Goal: Task Accomplishment & Management: Complete application form

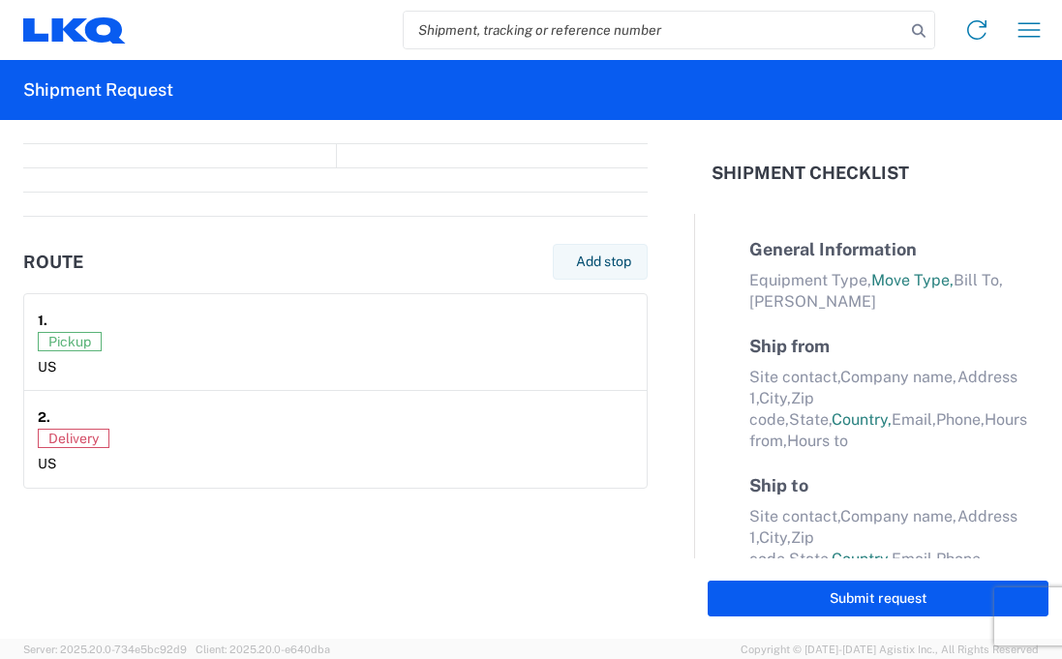
select select "FULL"
select select "LBS"
select select "IN"
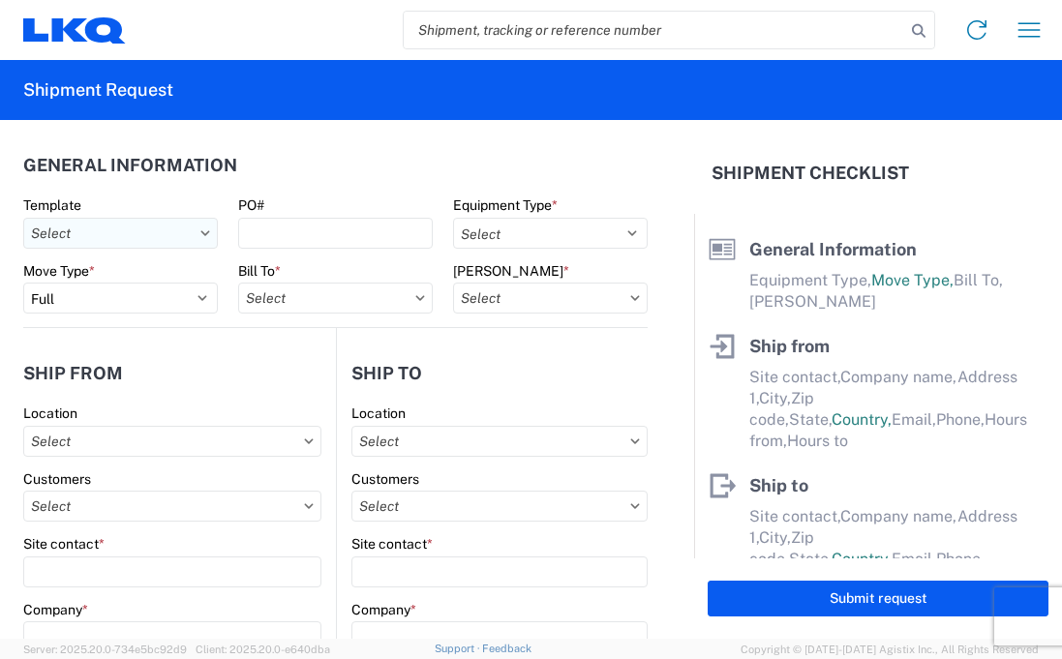
click at [130, 247] on input "text" at bounding box center [120, 233] width 195 height 31
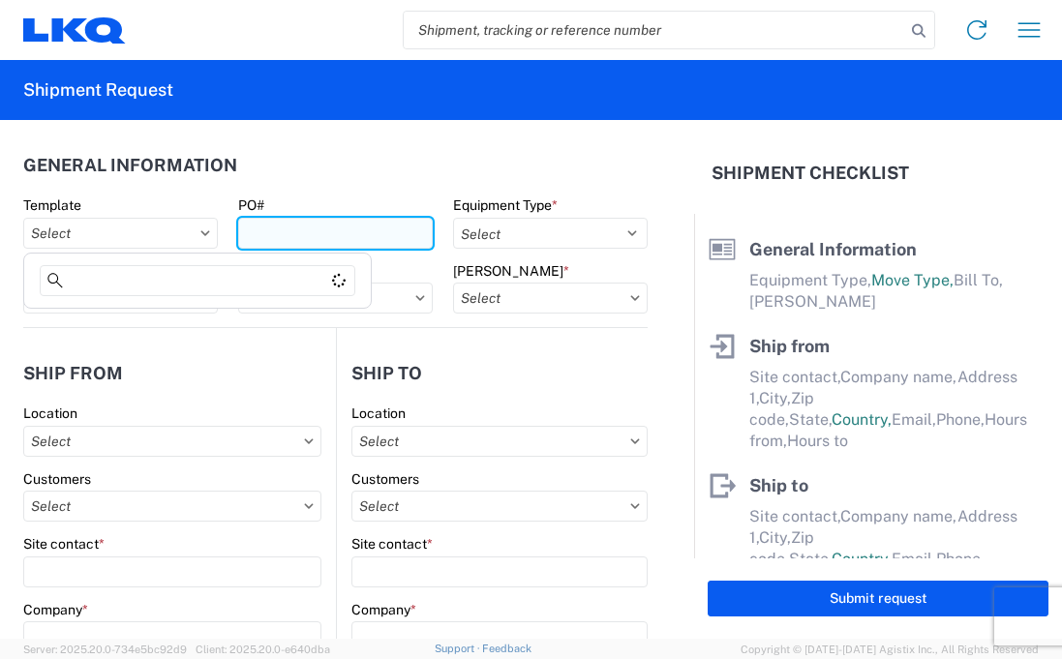
click at [268, 225] on input "PO#" at bounding box center [335, 233] width 195 height 31
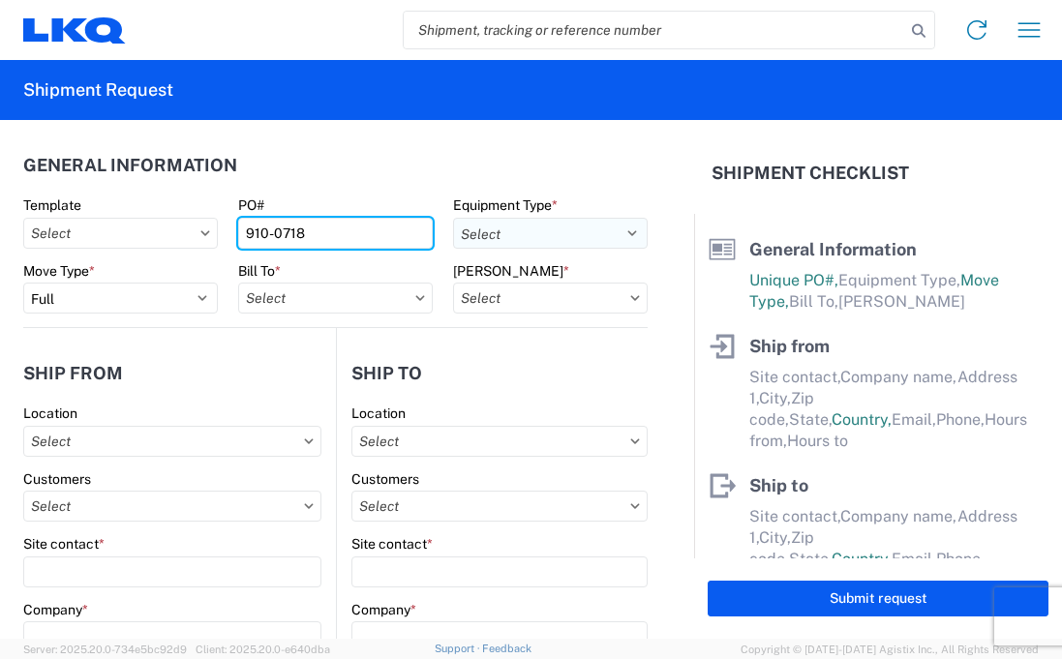
type input "910-0718"
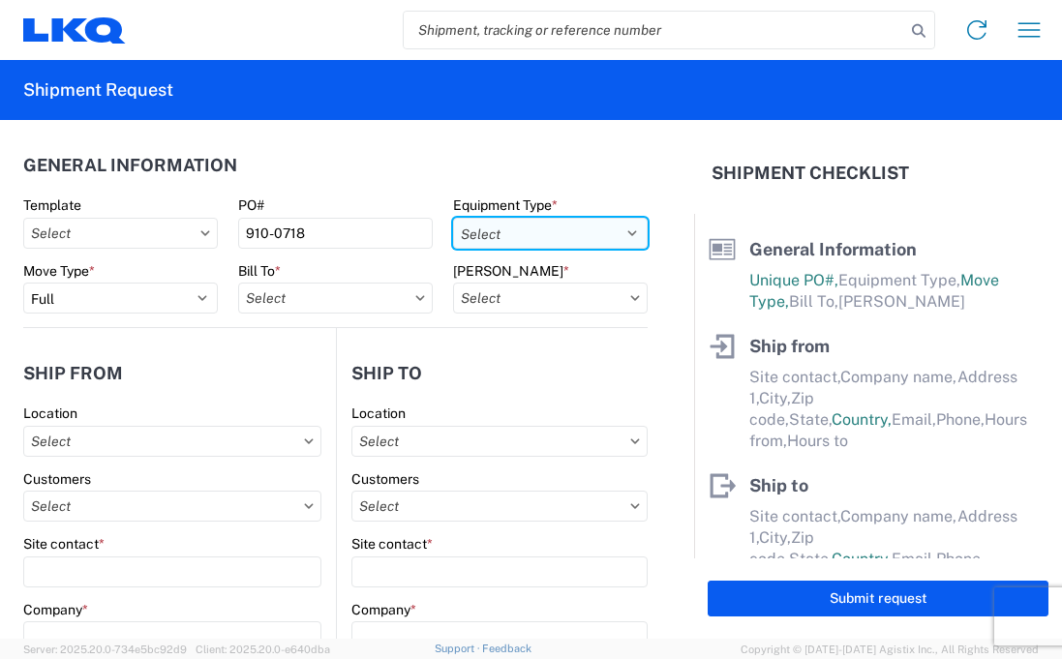
click at [510, 244] on select "Select 53’ Dry Van Flatbed Dropdeck (van) Lowboy (flatbed) Rail" at bounding box center [550, 233] width 195 height 31
select select "STDV"
click at [453, 218] on select "Select 53’ Dry Van Flatbed Dropdeck (van) Lowboy (flatbed) Rail" at bounding box center [550, 233] width 195 height 31
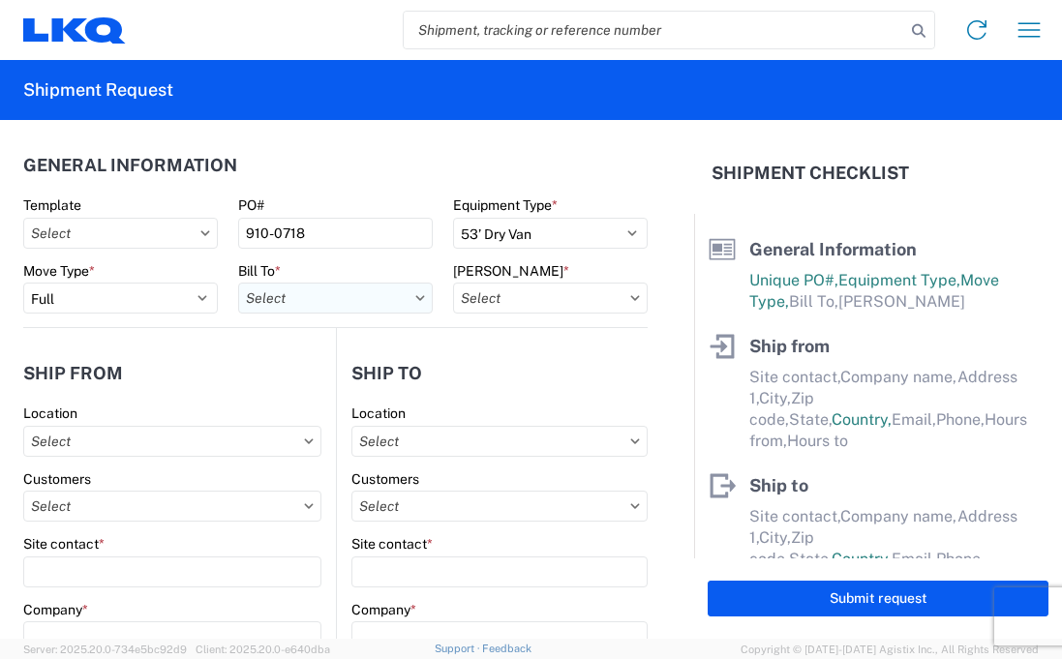
click at [294, 297] on input "text" at bounding box center [335, 298] width 195 height 31
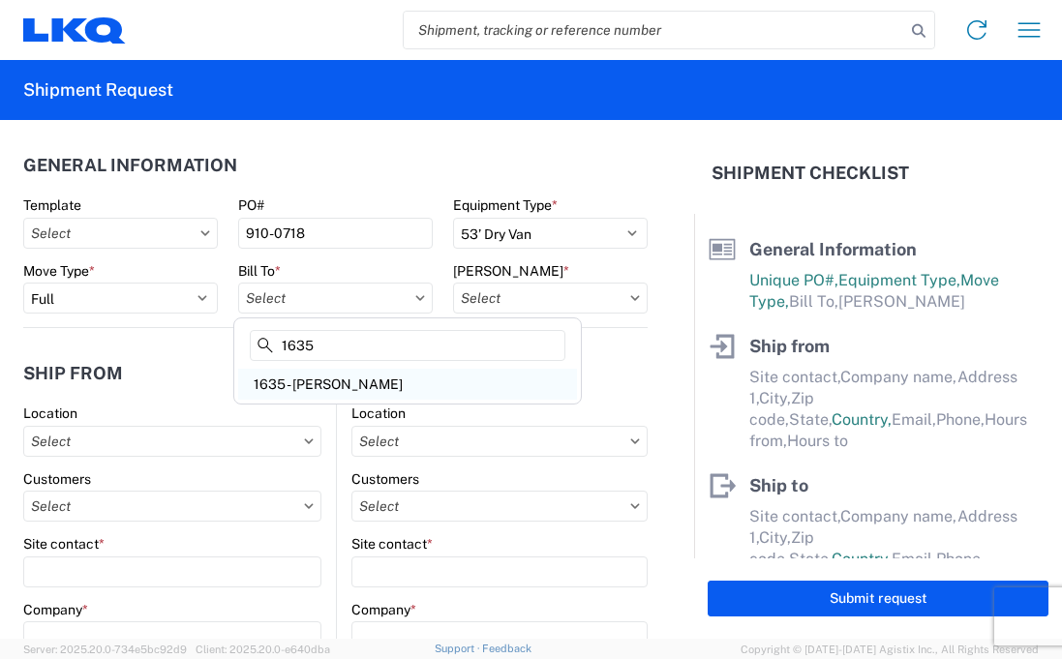
type input "1635"
click at [419, 386] on div "1635 - Alsip - Knopf" at bounding box center [407, 384] width 339 height 31
type input "1635 - Alsip - Knopf"
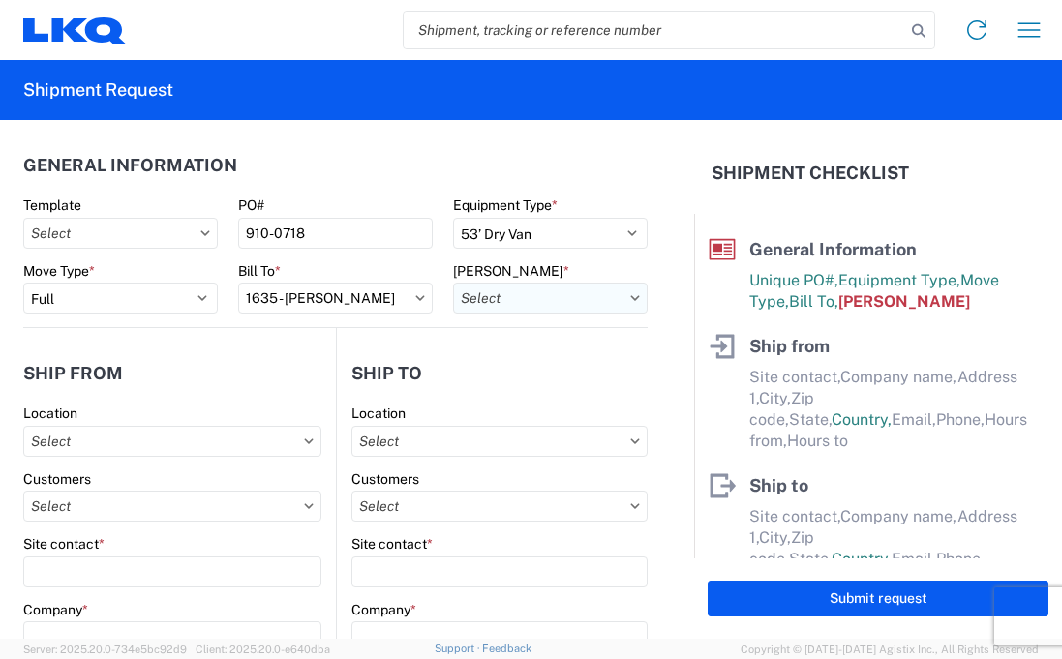
click at [546, 299] on input "text" at bounding box center [550, 298] width 195 height 31
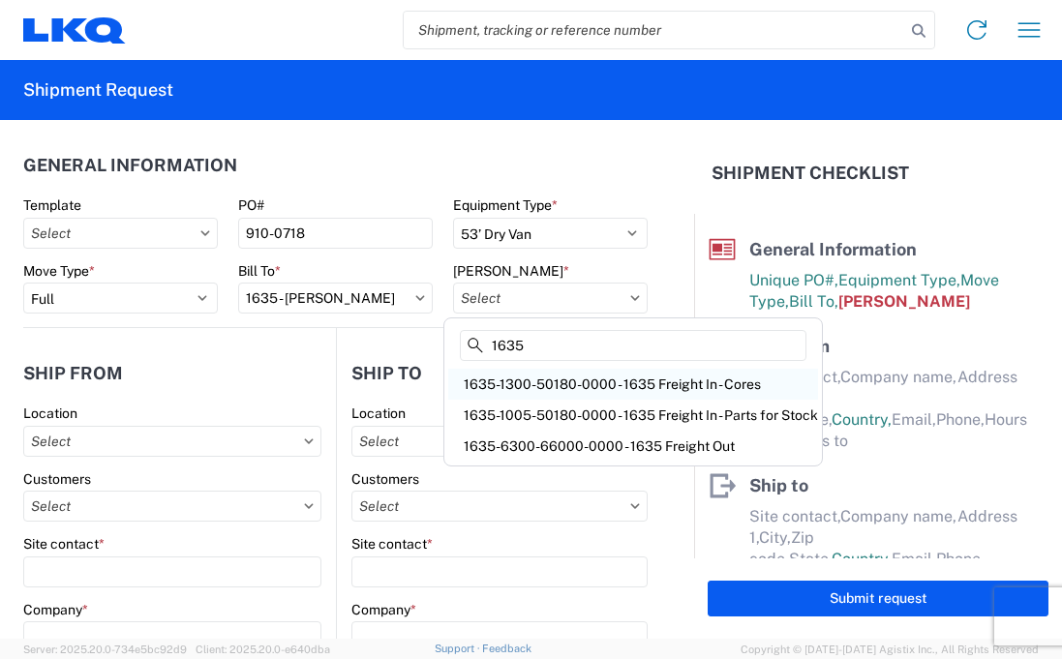
type input "1635"
click at [547, 386] on div "1635-1300-50180-0000 - 1635 Freight In - Cores" at bounding box center [633, 384] width 370 height 31
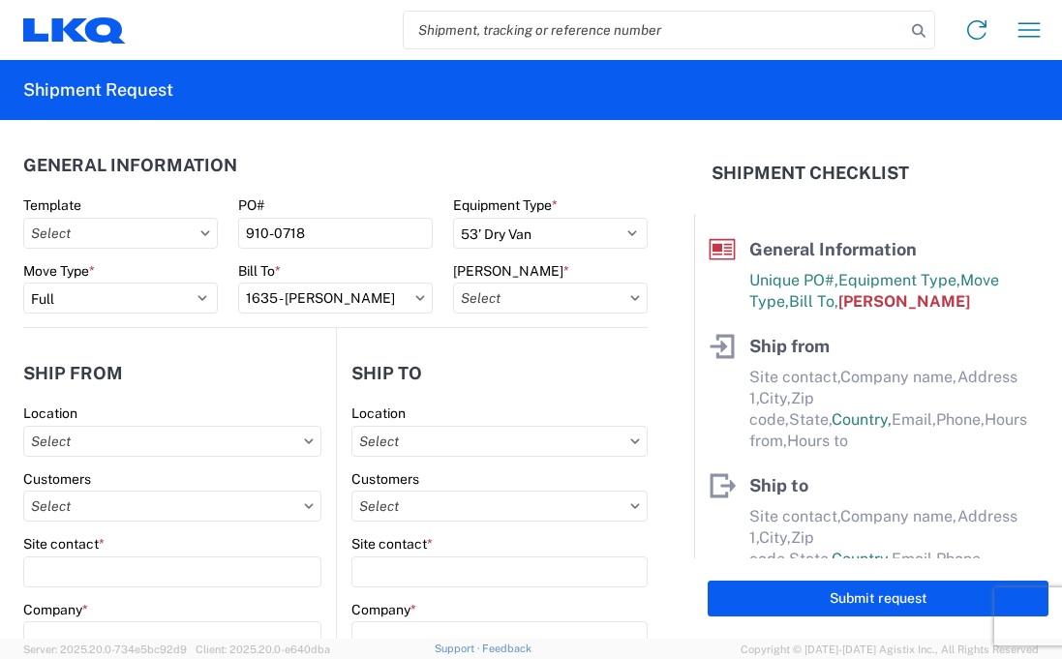
type input "1635-1300-50180-0000 - 1635 Freight In - Cores"
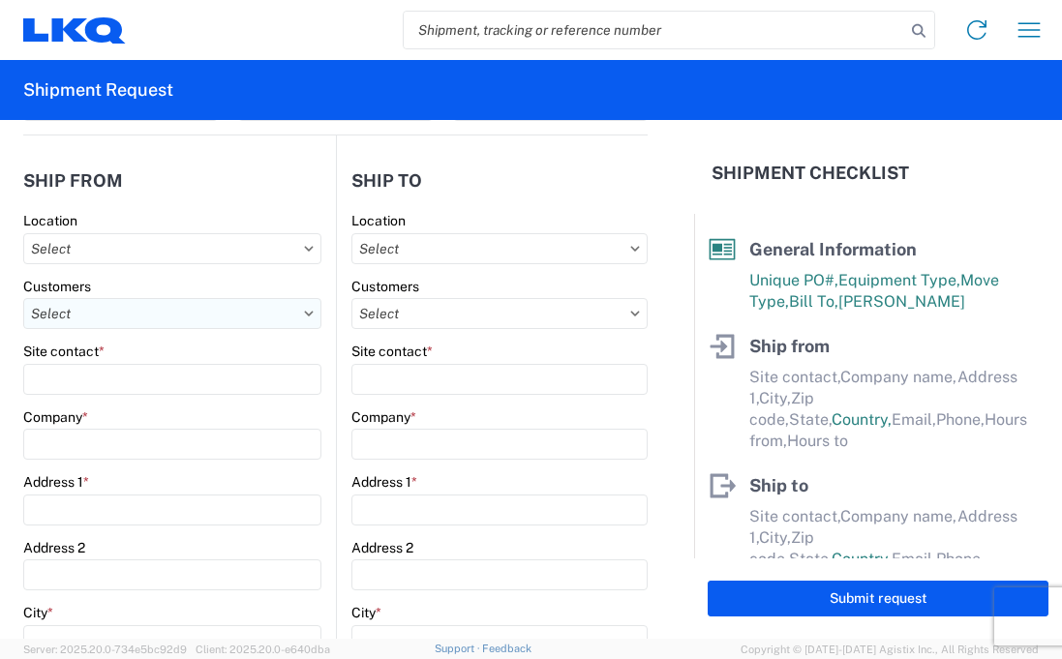
scroll to position [194, 0]
click at [196, 232] on input "text" at bounding box center [172, 247] width 298 height 31
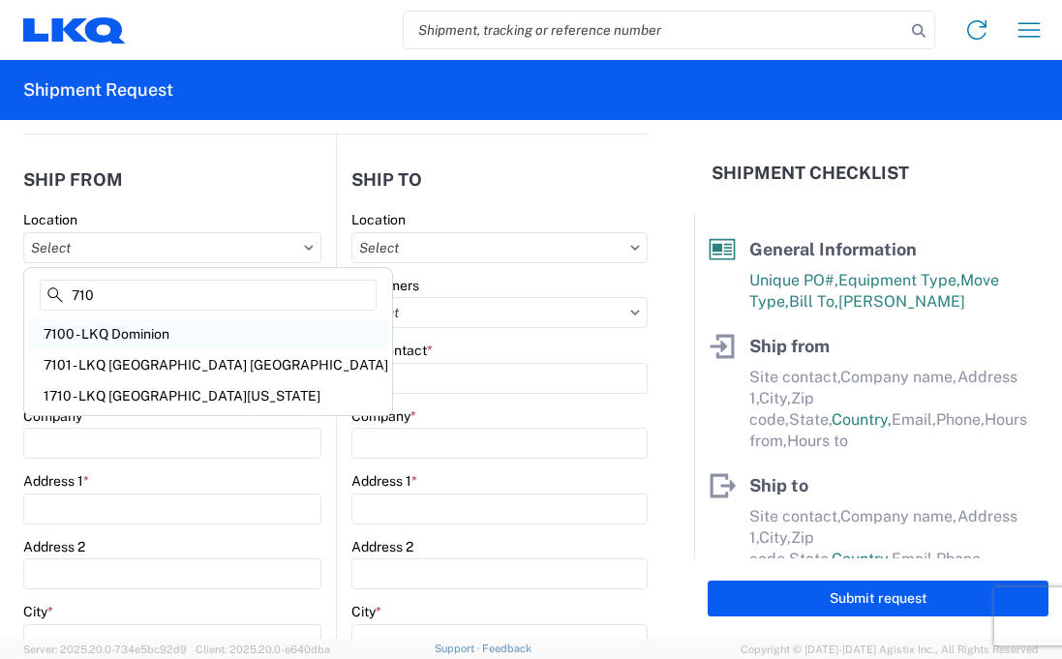
type input "710"
click at [130, 328] on div "7100 - LKQ Dominion" at bounding box center [208, 333] width 360 height 31
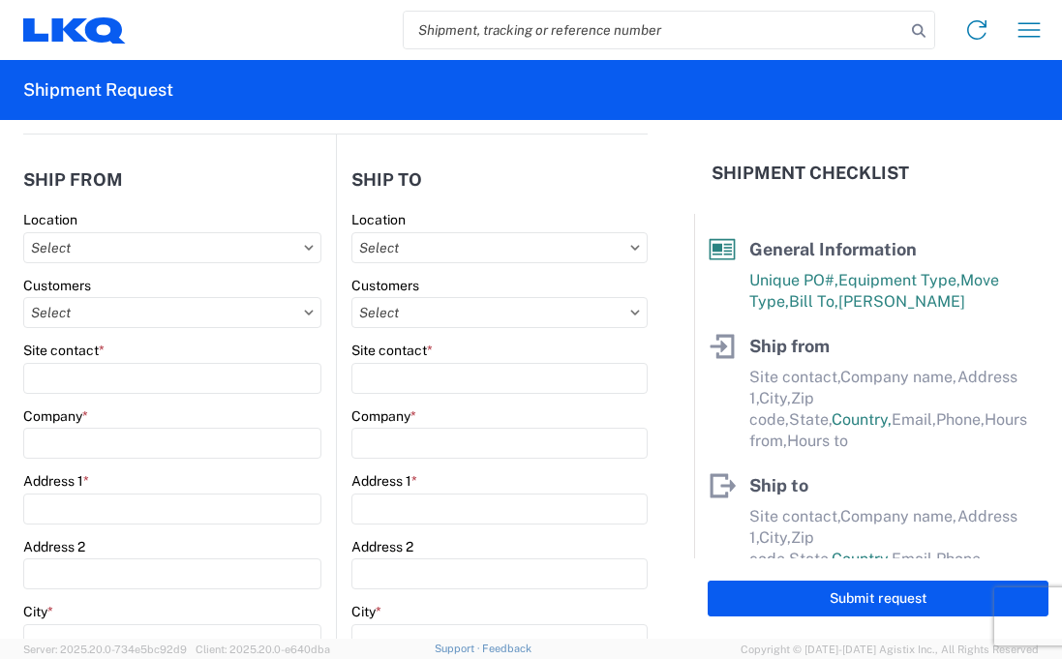
type input "7100 - LKQ Dominion"
type input "LKQ Corporation"
type input "15 Ambitious Court"
type input "Hamilton"
type input "L0R 1P0"
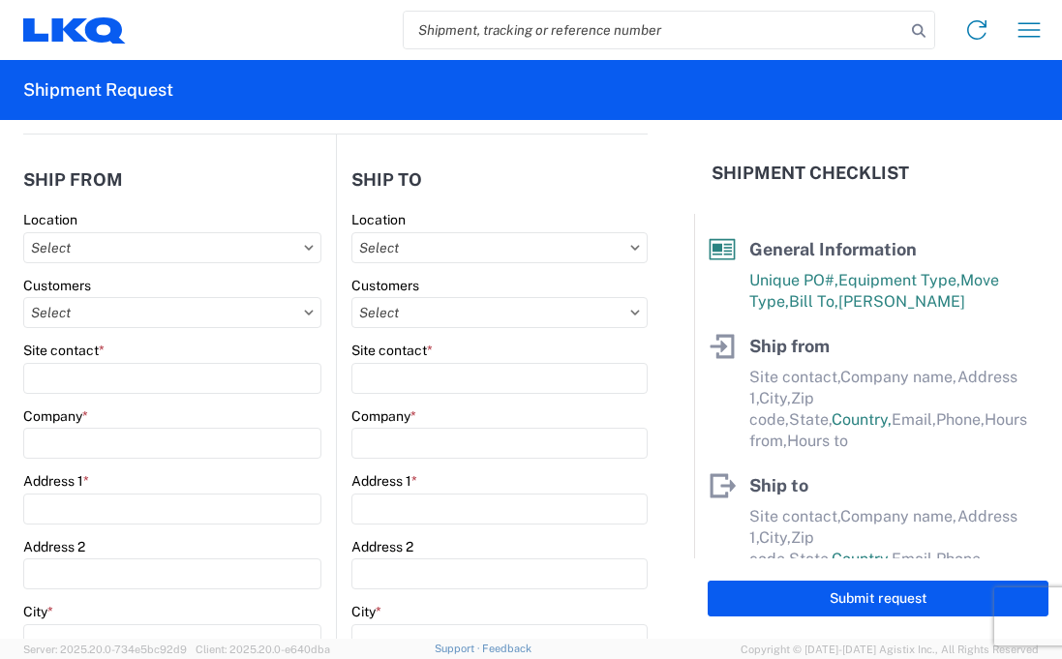
select select
select select "CA"
type input "08:00"
type input "17:00"
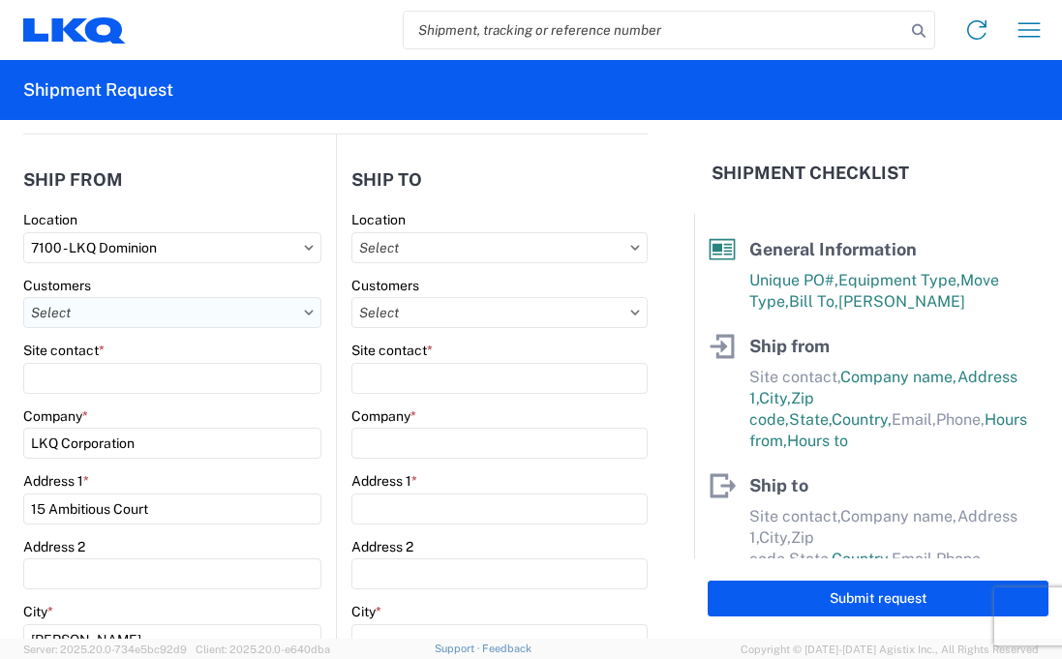
click at [139, 311] on input "text" at bounding box center [172, 312] width 298 height 31
click at [195, 151] on agx-shipment-stop-widget-v2 "Ship from 7100 Location 7100 - LKQ Dominion Customers Site contact * Company * …" at bounding box center [179, 598] width 313 height 927
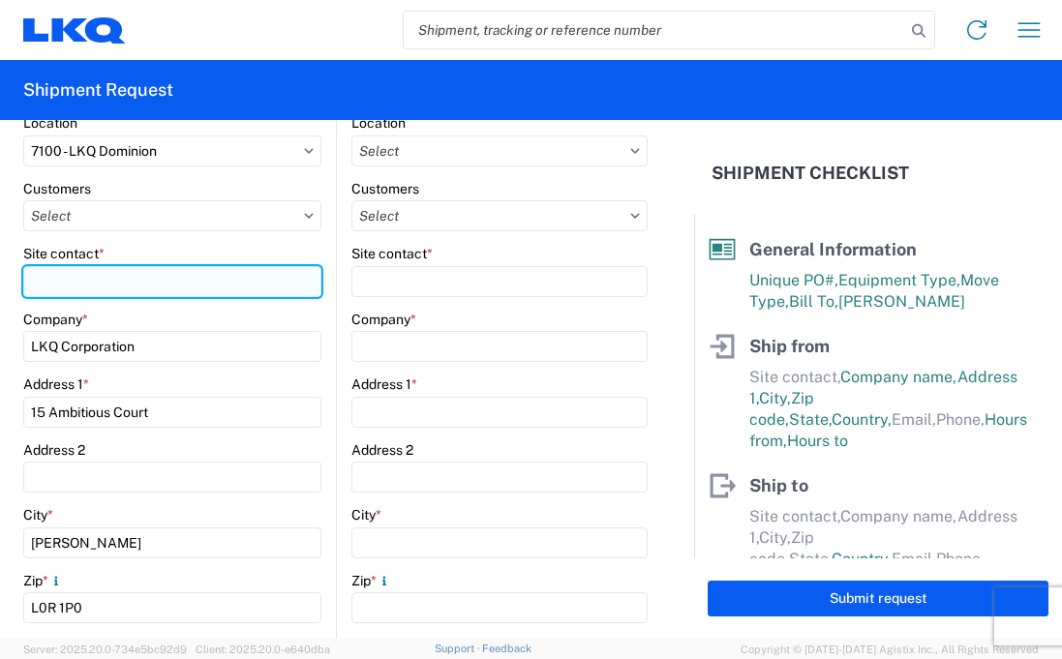
click at [133, 272] on input "Site contact *" at bounding box center [172, 281] width 298 height 31
type input "justin"
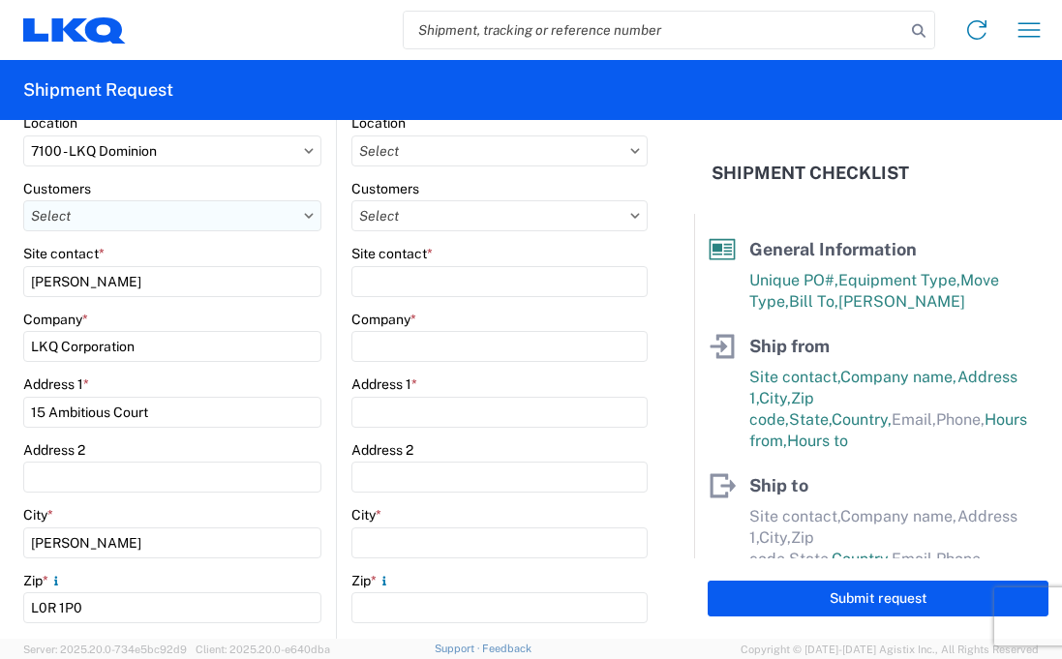
click at [237, 208] on input "text" at bounding box center [172, 215] width 298 height 31
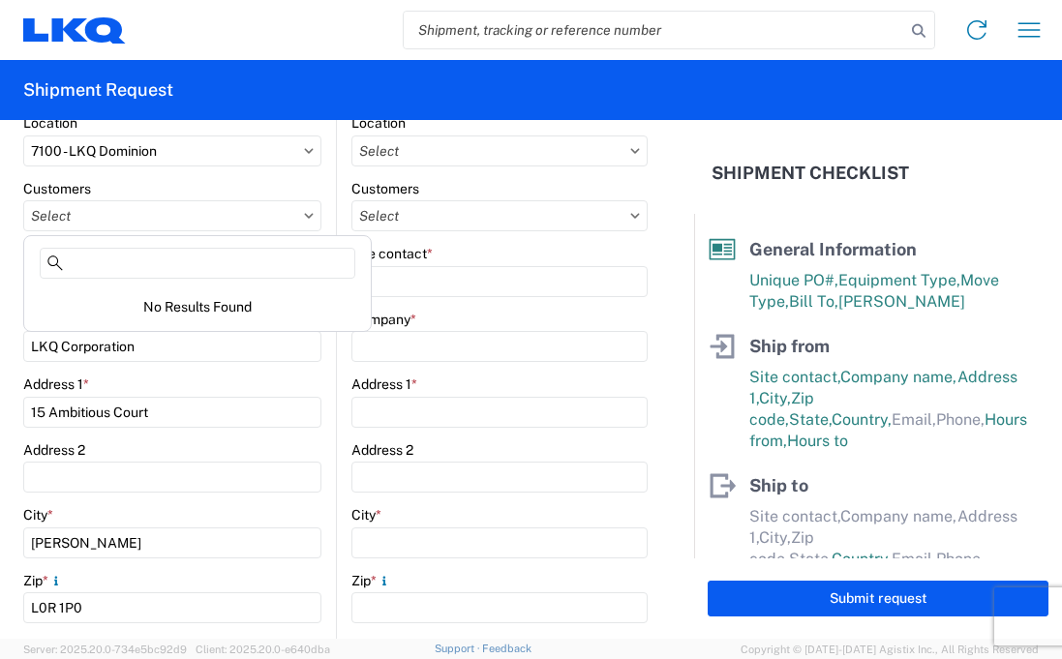
click at [337, 190] on main "Location Customers Site contact * Company * Address 1 * Address 2 City * Zip * …" at bounding box center [493, 539] width 312 height 850
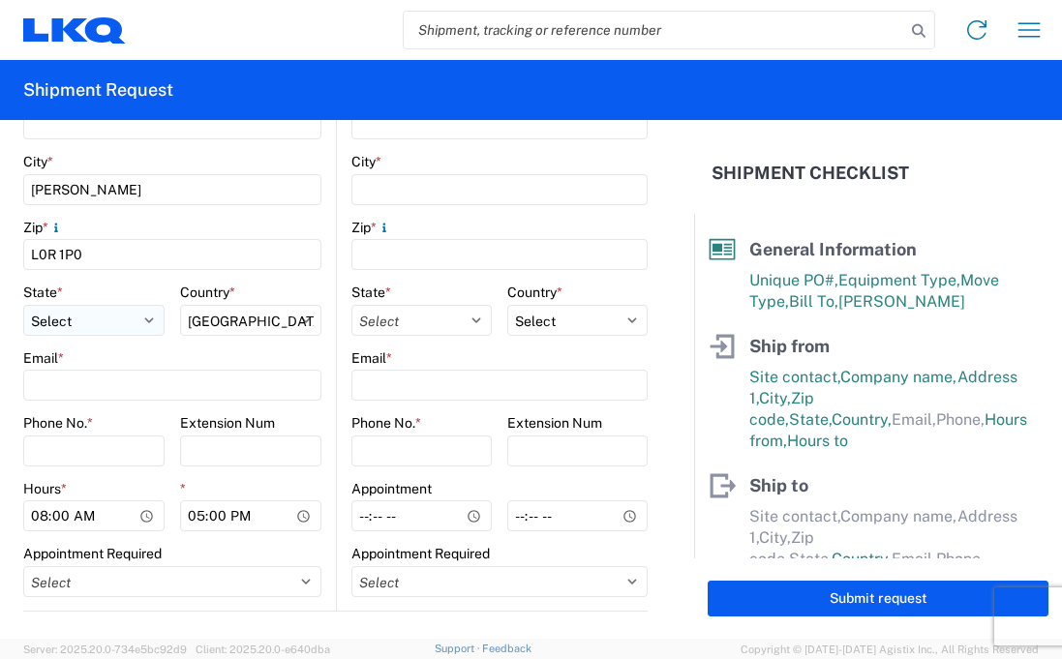
scroll to position [678, 0]
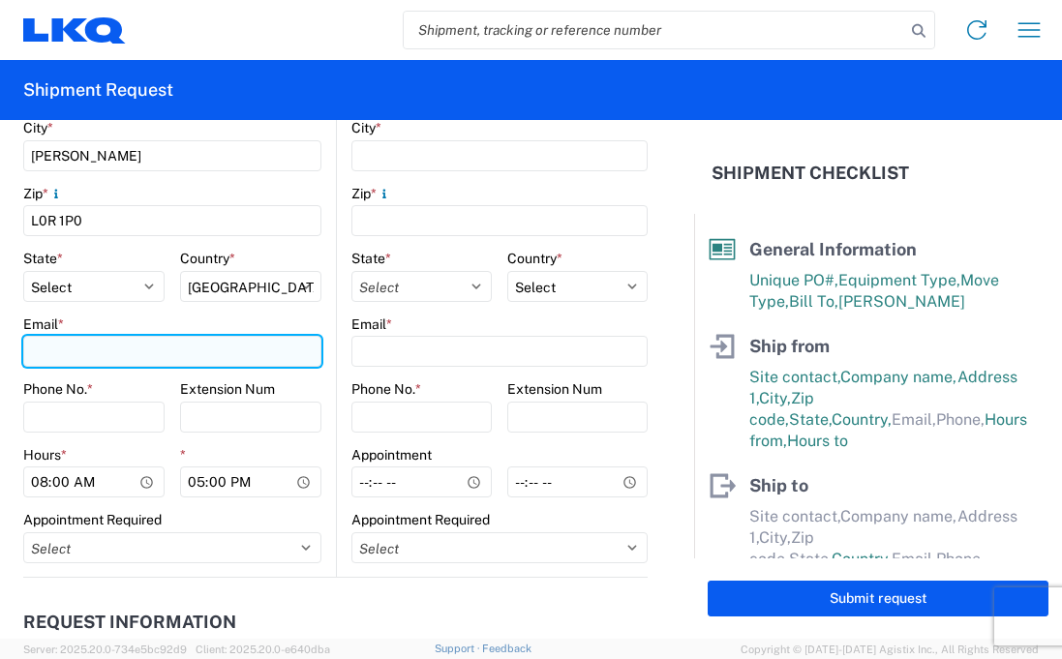
click at [170, 353] on input "Email *" at bounding box center [172, 351] width 298 height 31
type input "jxdesmarchais@lkqcorp.com"
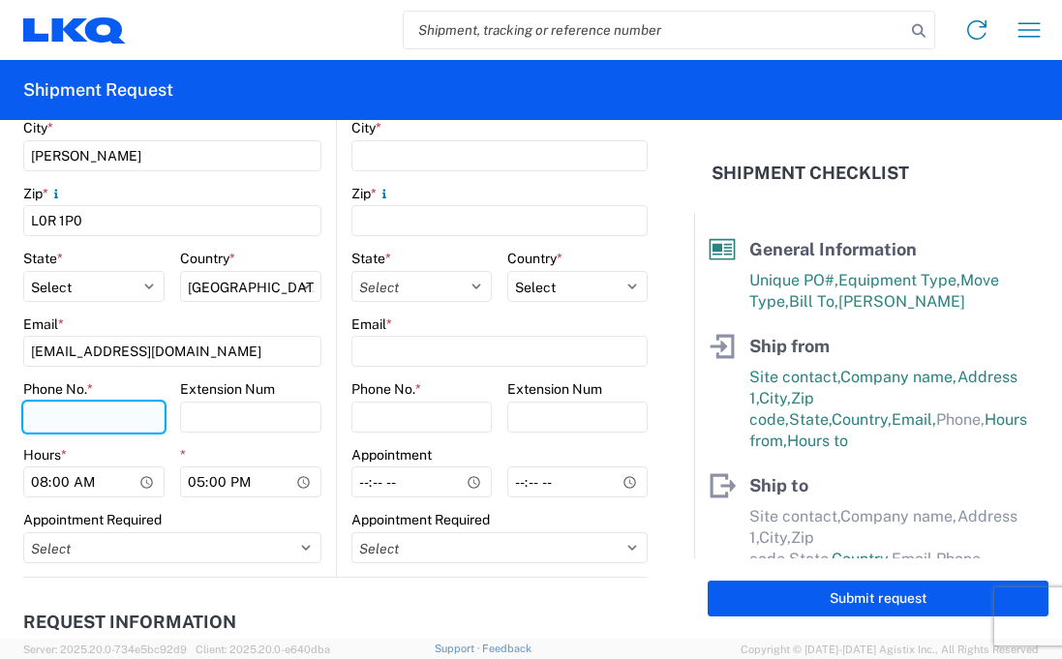
click at [97, 414] on input "Phone No. *" at bounding box center [93, 417] width 141 height 31
type input "+12892444469"
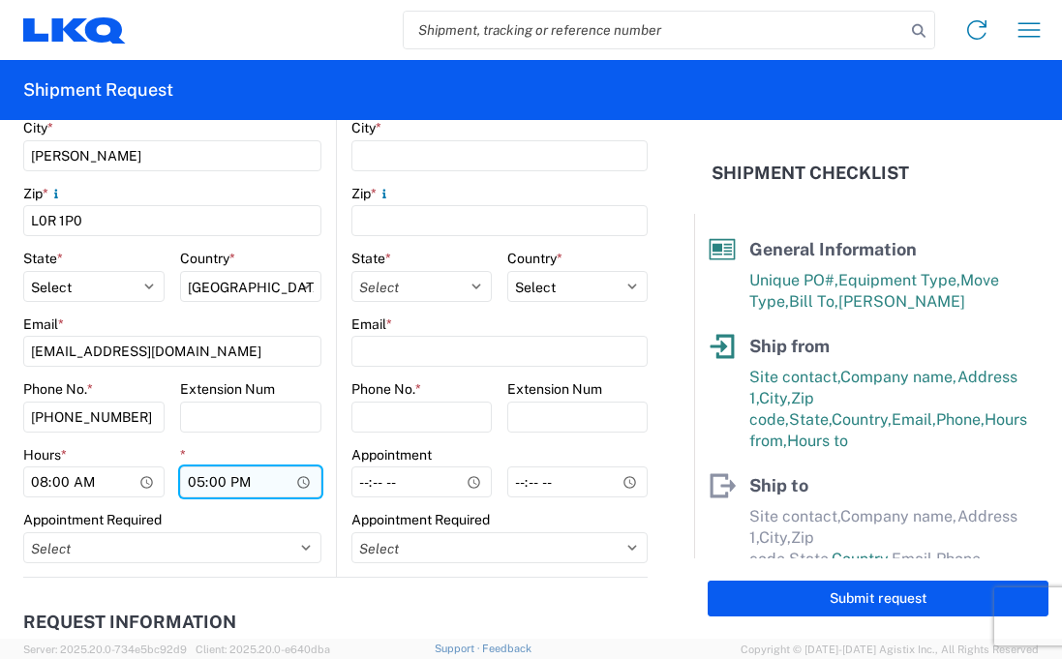
click at [197, 482] on input "17:00" at bounding box center [250, 482] width 141 height 31
type input "14:00"
click at [323, 462] on main "7100 Location 7100 - LKQ Dominion Customers Site contact * justin Company * LKQ…" at bounding box center [179, 152] width 313 height 850
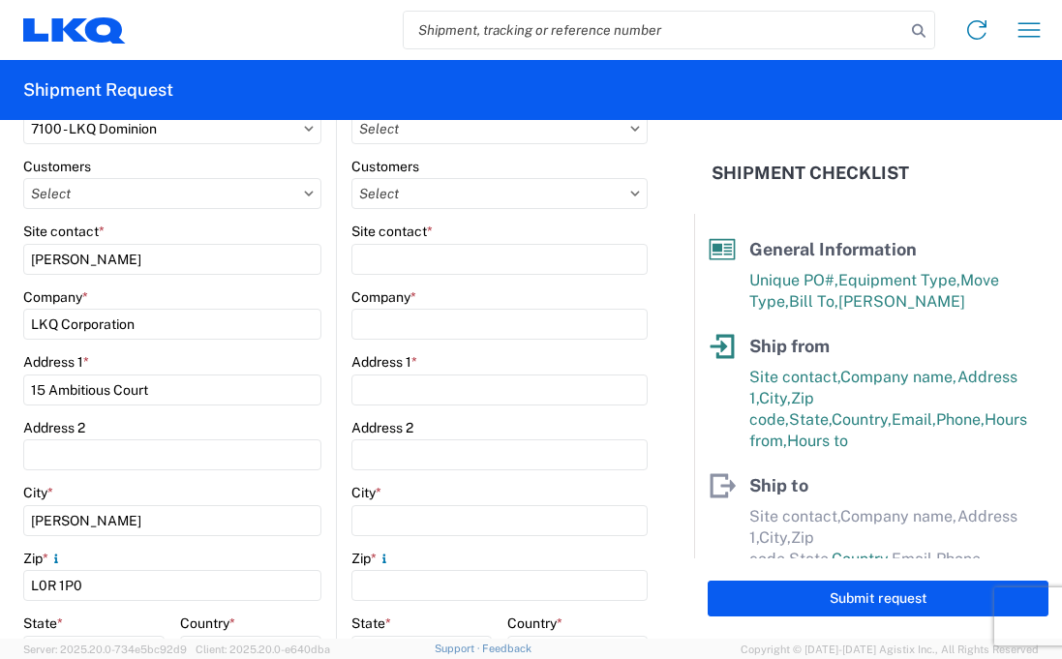
scroll to position [97, 0]
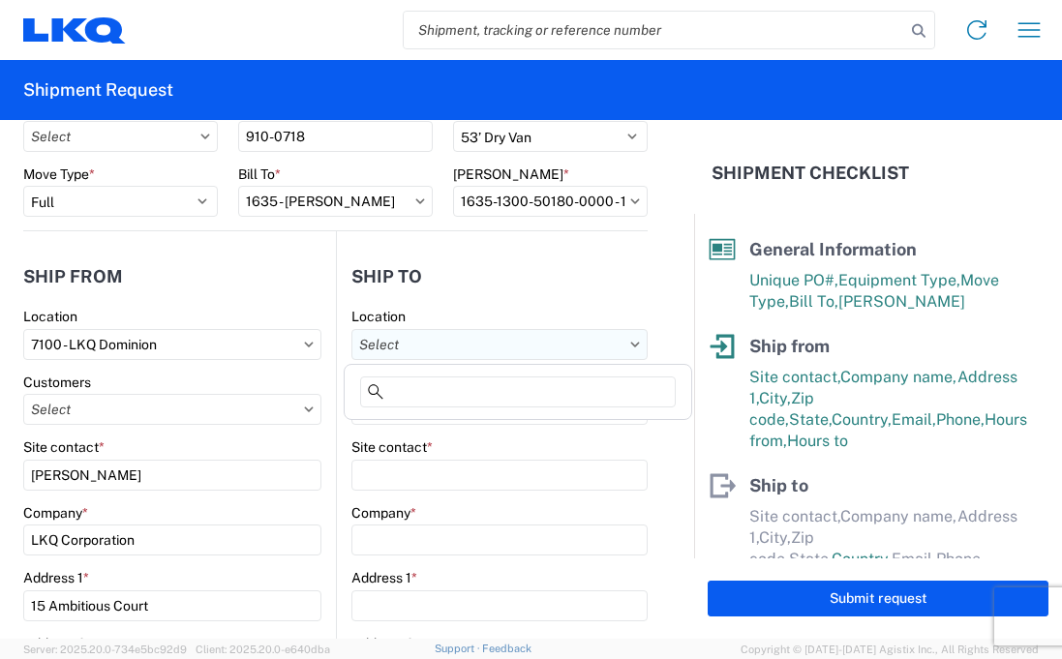
click at [439, 350] on input "text" at bounding box center [499, 344] width 297 height 31
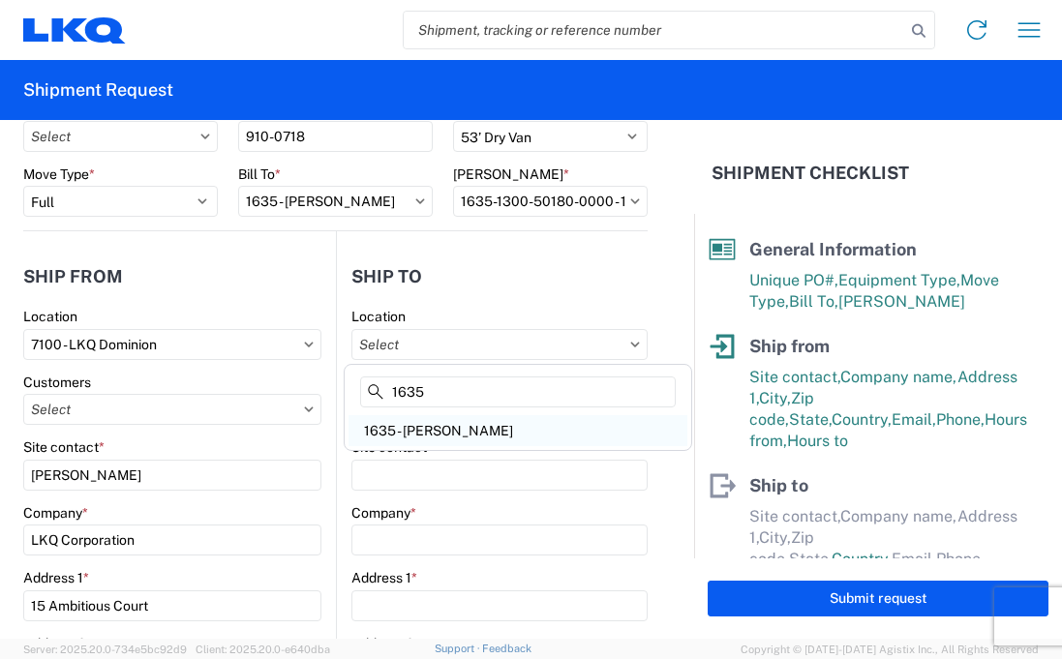
type input "1635"
click at [462, 442] on div "1635 - Alsip - Knopf" at bounding box center [517, 430] width 339 height 31
type input "1635 - Alsip - Knopf"
type input "Robert Benette"
type input "LKQ Corporation"
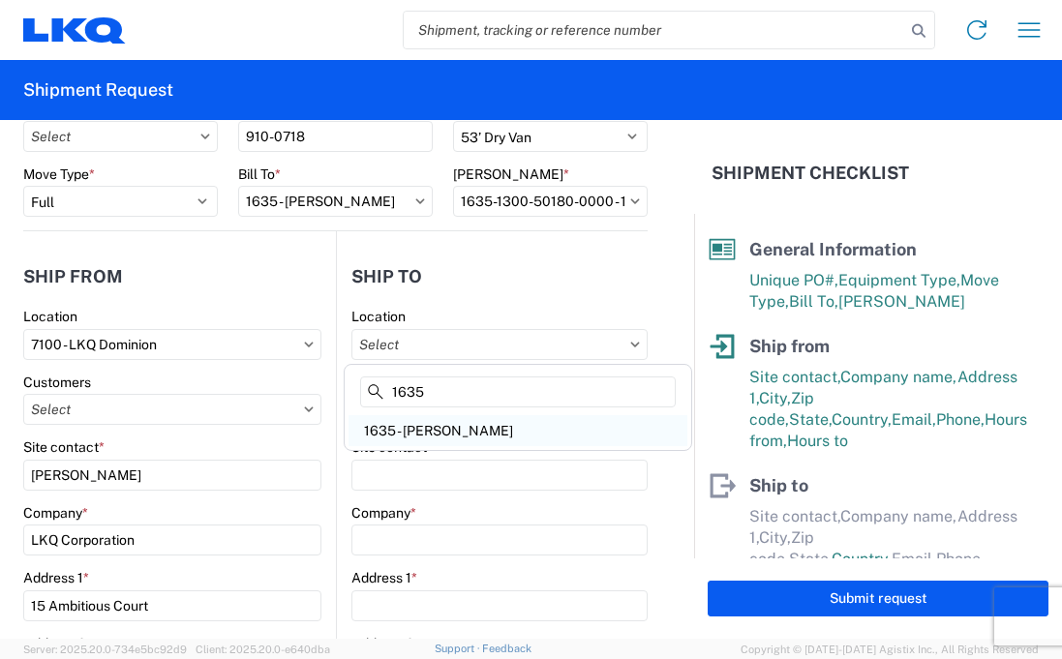
type input "11800 S. Austin Ave."
type input "Suite C"
type input "Alsip"
type input "60803"
select select "US"
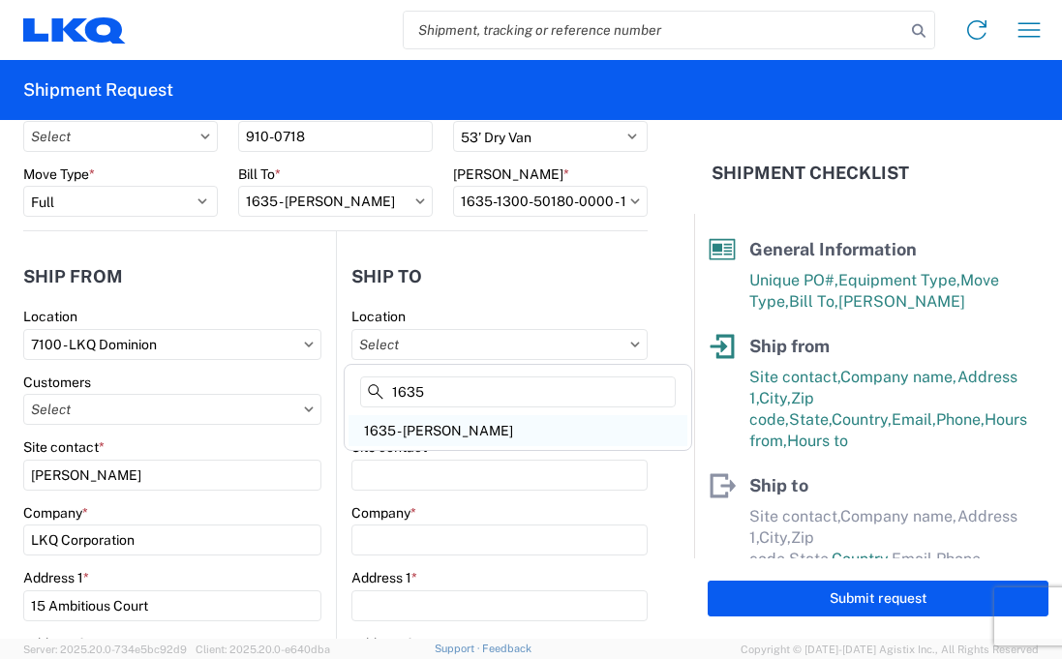
type input "rebenette@lkqcorp.com"
type input "708-752-7000"
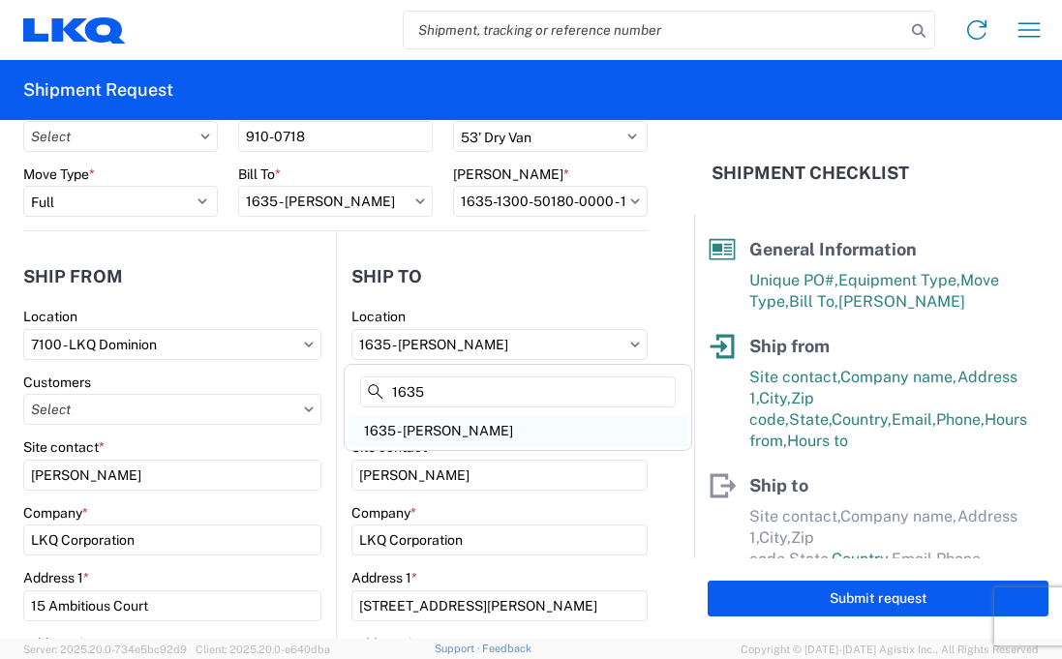
select select
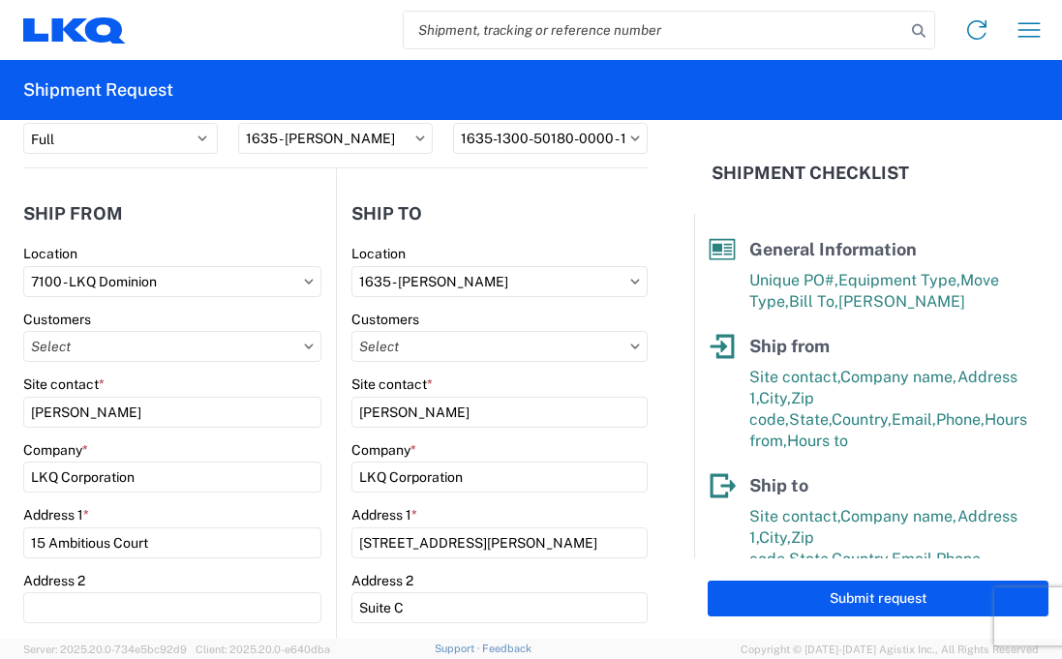
scroll to position [194, 0]
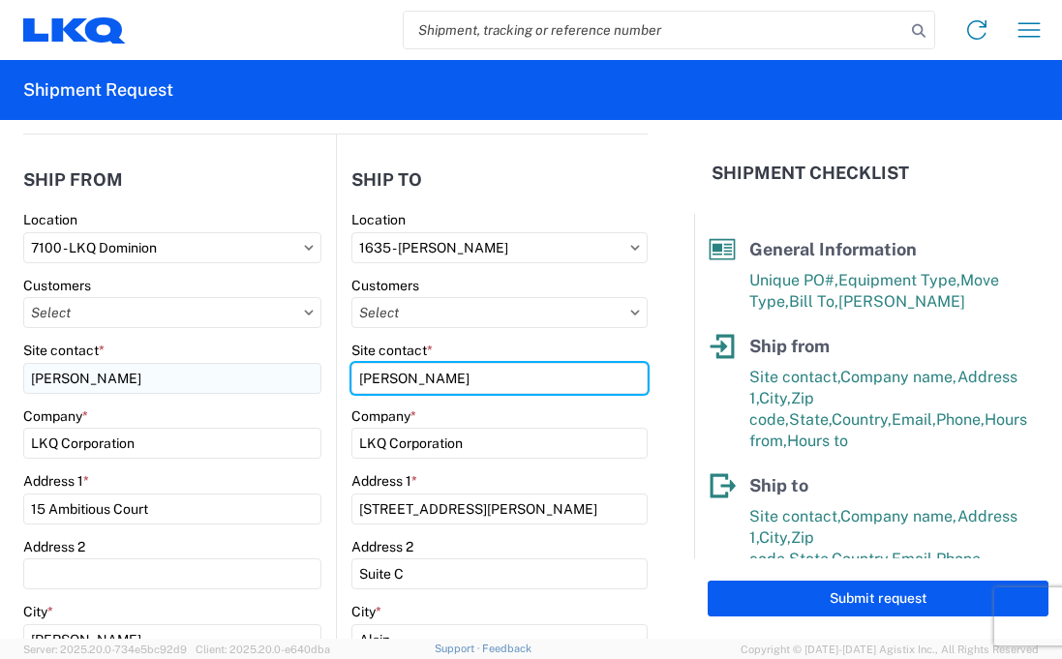
drag, startPoint x: 465, startPoint y: 376, endPoint x: 238, endPoint y: 375, distance: 226.5
click at [238, 375] on div "Ship from 7100 Location 7100 - LKQ Dominion Customers Site contact * justin Com…" at bounding box center [335, 598] width 624 height 927
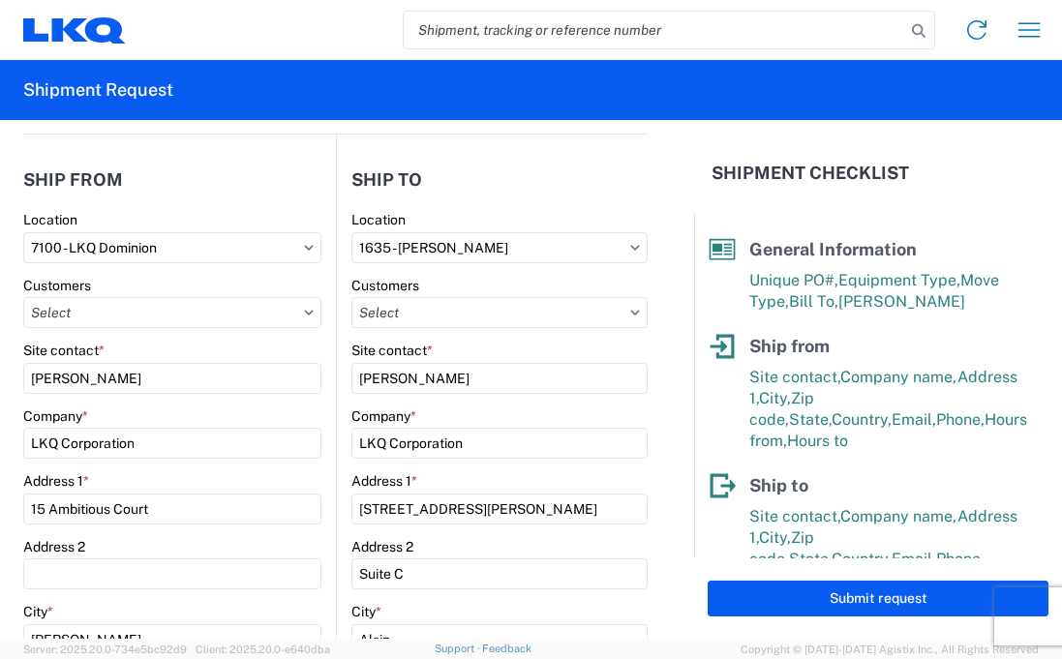
click at [646, 328] on form "General Information Template PO# 910-0718 Equipment Type * Select 53’ Dry Van F…" at bounding box center [347, 379] width 694 height 519
click at [480, 308] on input "text" at bounding box center [499, 312] width 297 height 31
click at [639, 179] on form "General Information Template PO# 910-0718 Equipment Type * Select 53’ Dry Van F…" at bounding box center [347, 379] width 694 height 519
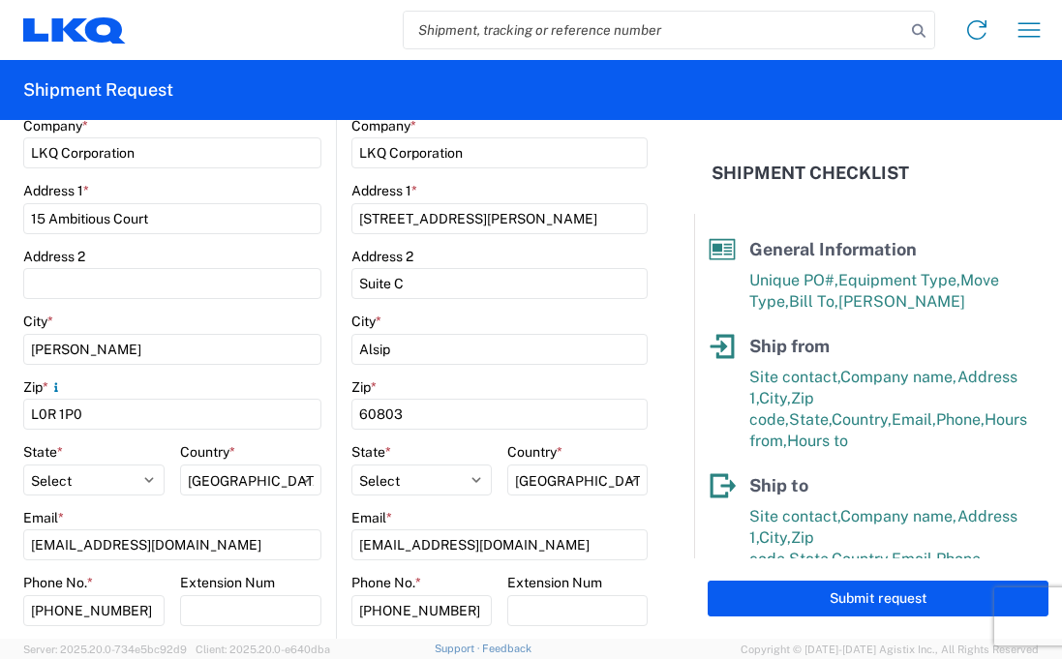
scroll to position [581, 0]
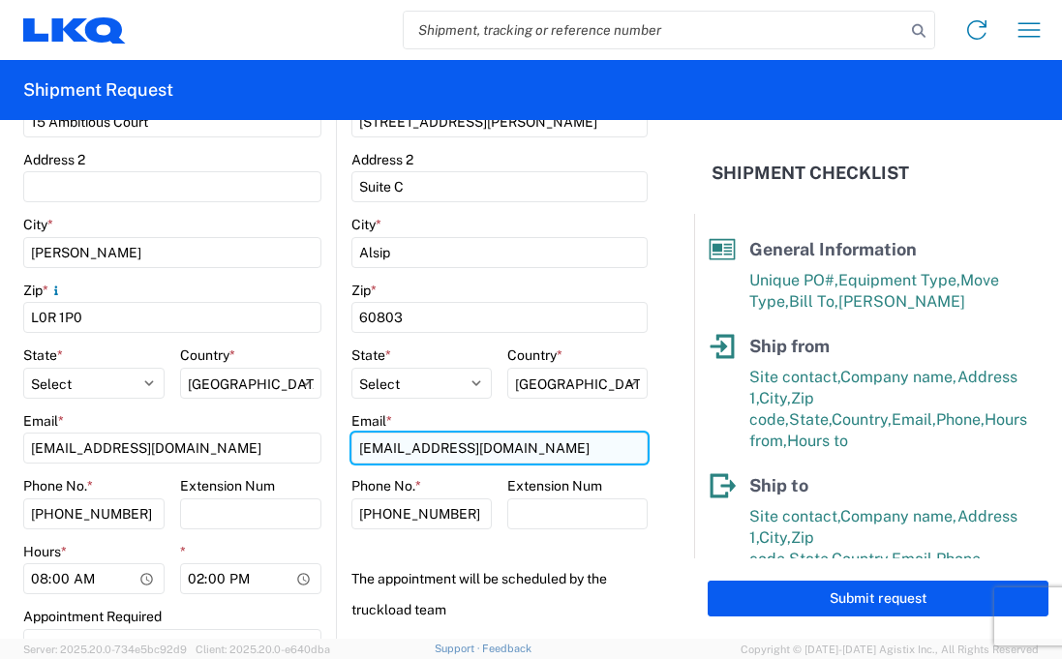
click at [560, 447] on input "rebenette@lkqcorp.com" at bounding box center [499, 448] width 297 height 31
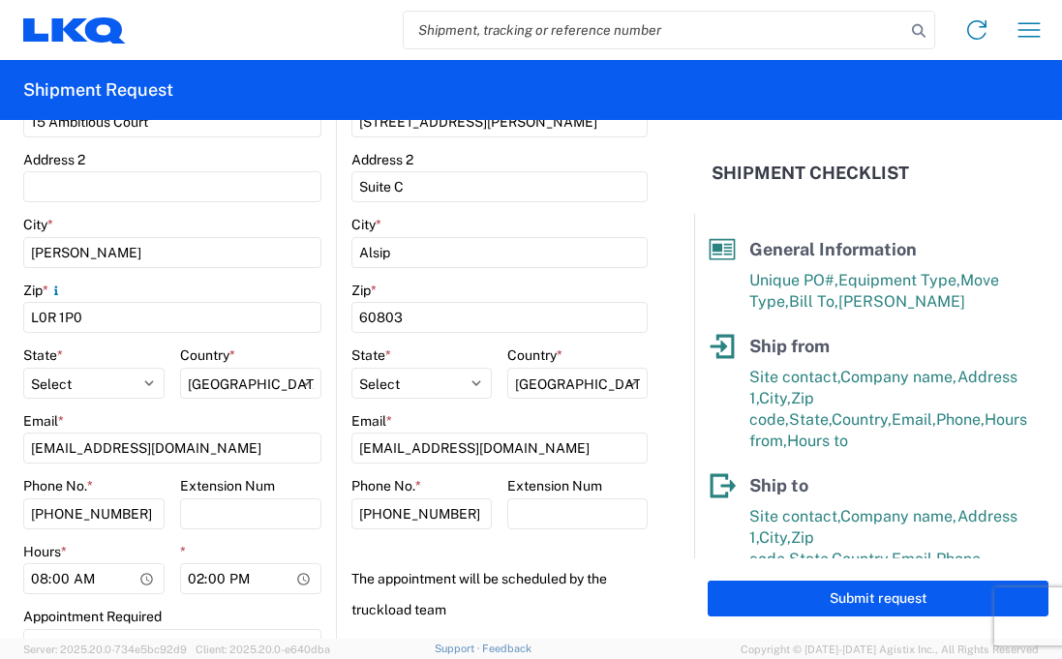
click at [646, 454] on form "General Information Template PO# 910-0718 Equipment Type * Select 53’ Dry Van F…" at bounding box center [347, 379] width 694 height 519
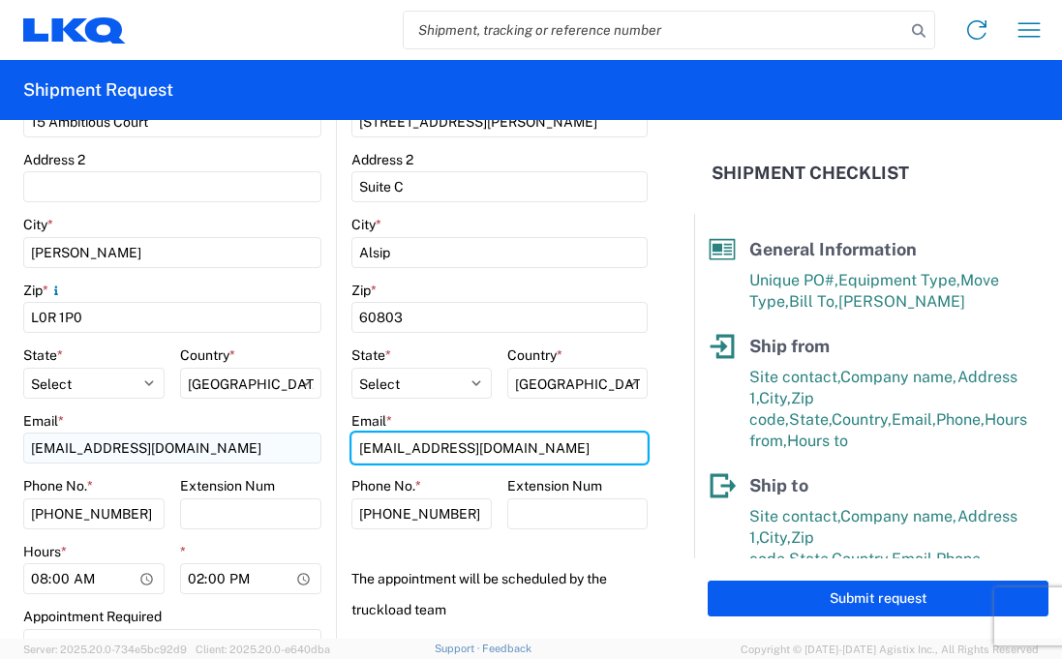
drag, startPoint x: 564, startPoint y: 454, endPoint x: 211, endPoint y: 464, distance: 353.4
click at [211, 464] on div "Ship from 7100 Location 7100 - LKQ Dominion Customers Site contact * justin Com…" at bounding box center [335, 210] width 624 height 927
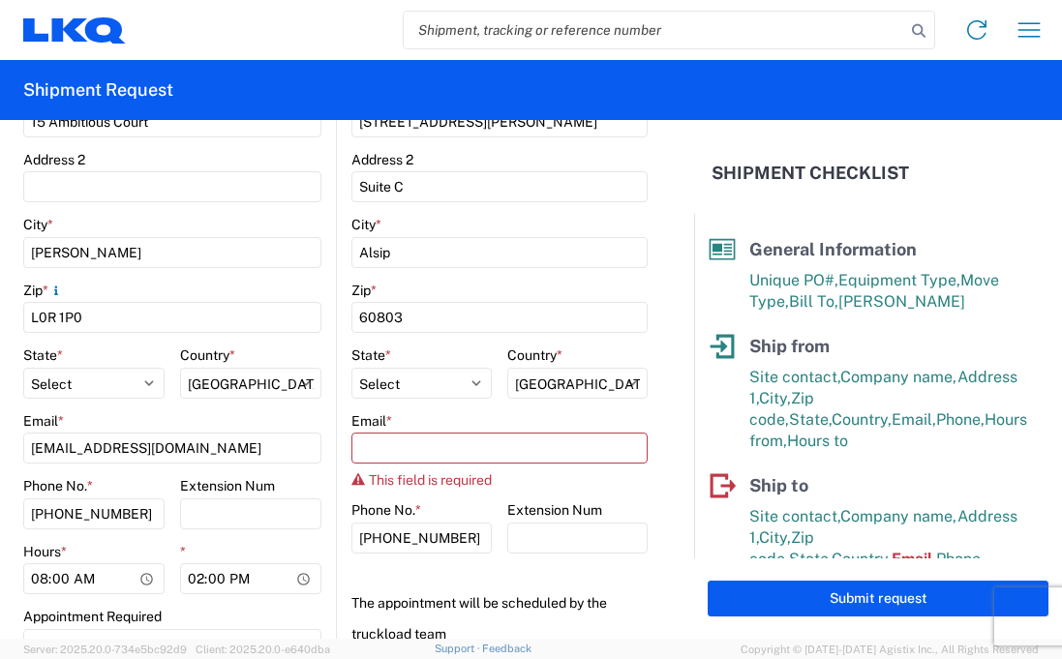
click at [677, 469] on form "General Information Template PO# 910-0718 Equipment Type * Select 53’ Dry Van F…" at bounding box center [347, 379] width 694 height 519
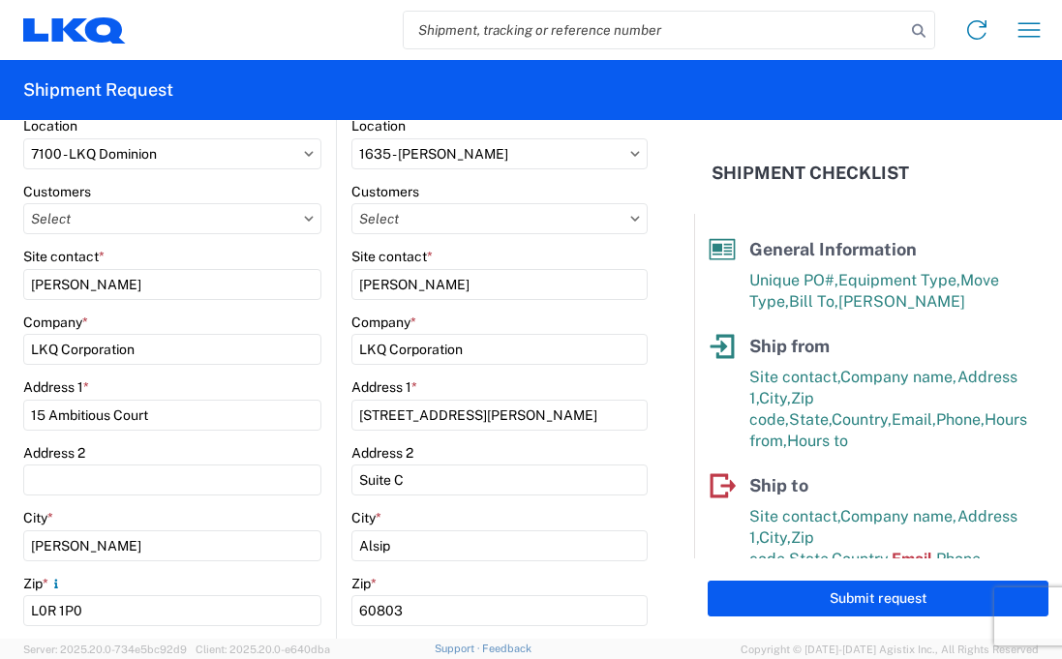
scroll to position [97, 0]
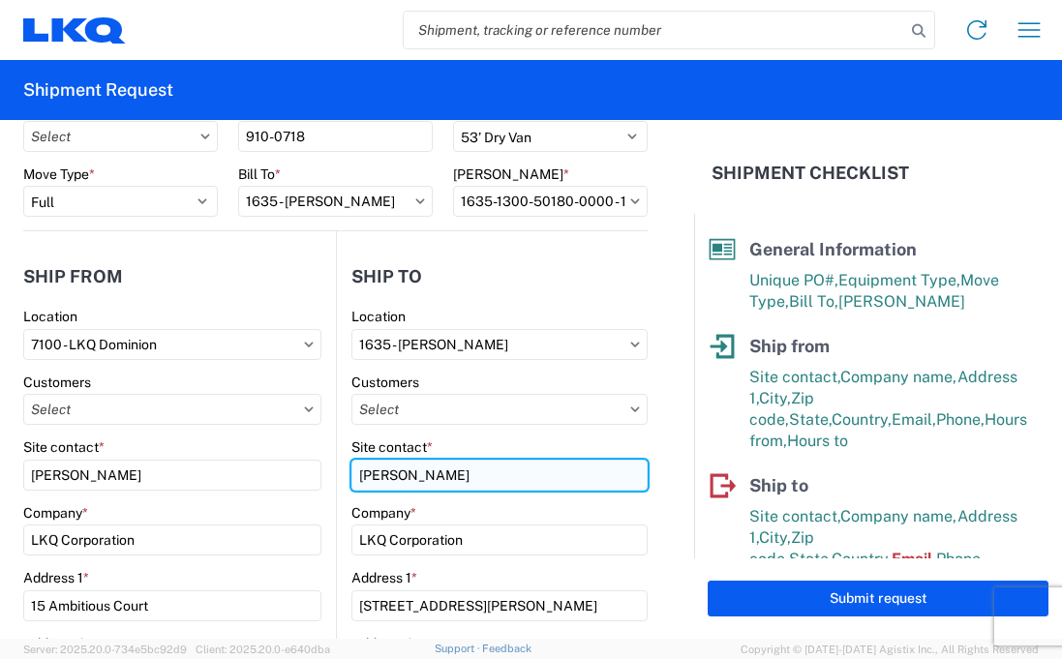
click at [524, 468] on input "Robert Benette" at bounding box center [499, 475] width 297 height 31
click at [545, 484] on input "Robert Benette" at bounding box center [499, 475] width 297 height 31
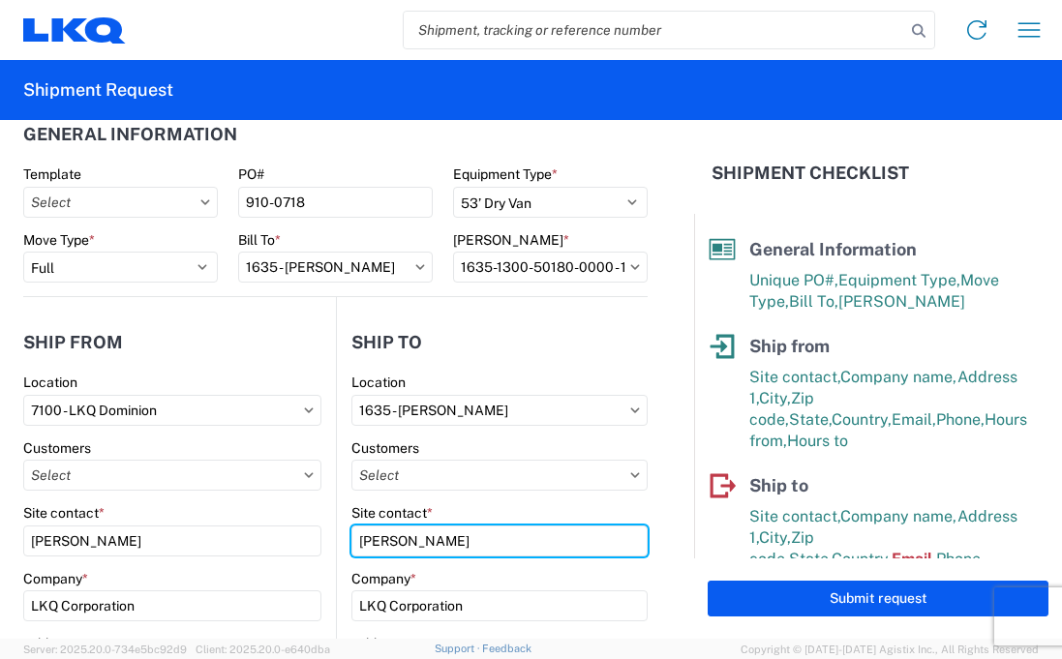
scroll to position [0, 0]
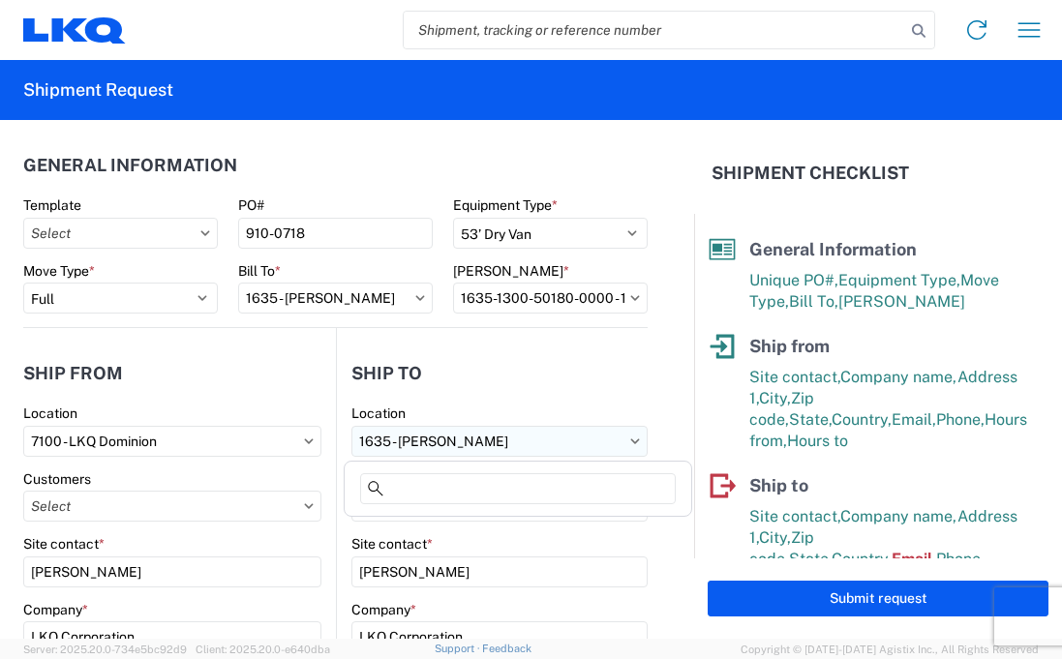
click at [475, 437] on input "1635 - Alsip - Knopf" at bounding box center [499, 441] width 297 height 31
type input "`"
type input "1635"
click at [511, 533] on div "1635 - Alsip - Knopf" at bounding box center [517, 527] width 339 height 31
type input "rebenette@lkqcorp.com"
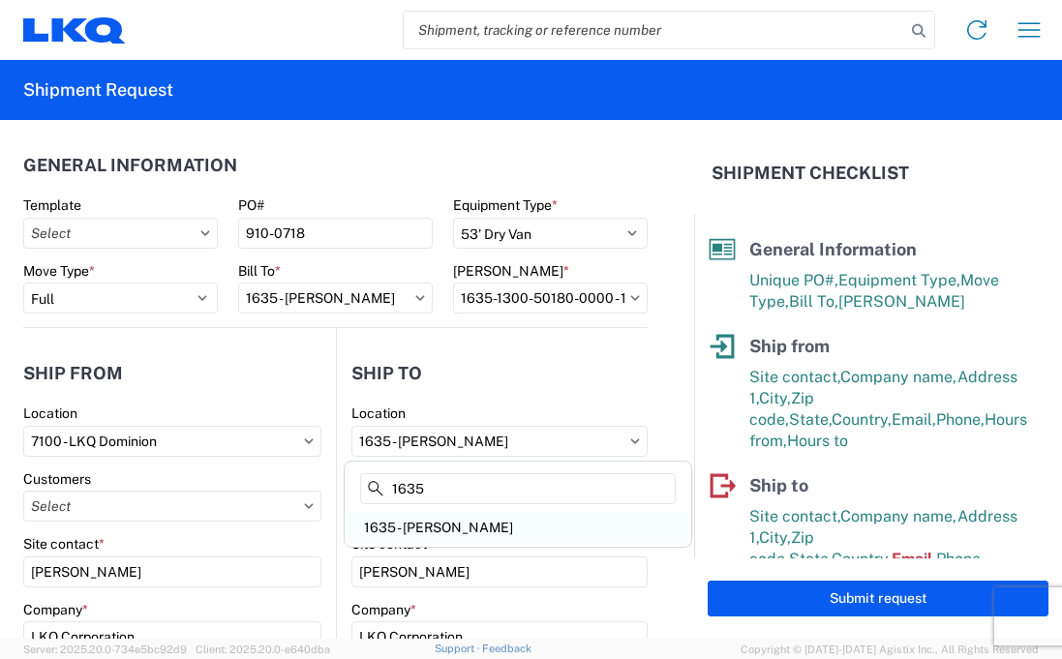
select select
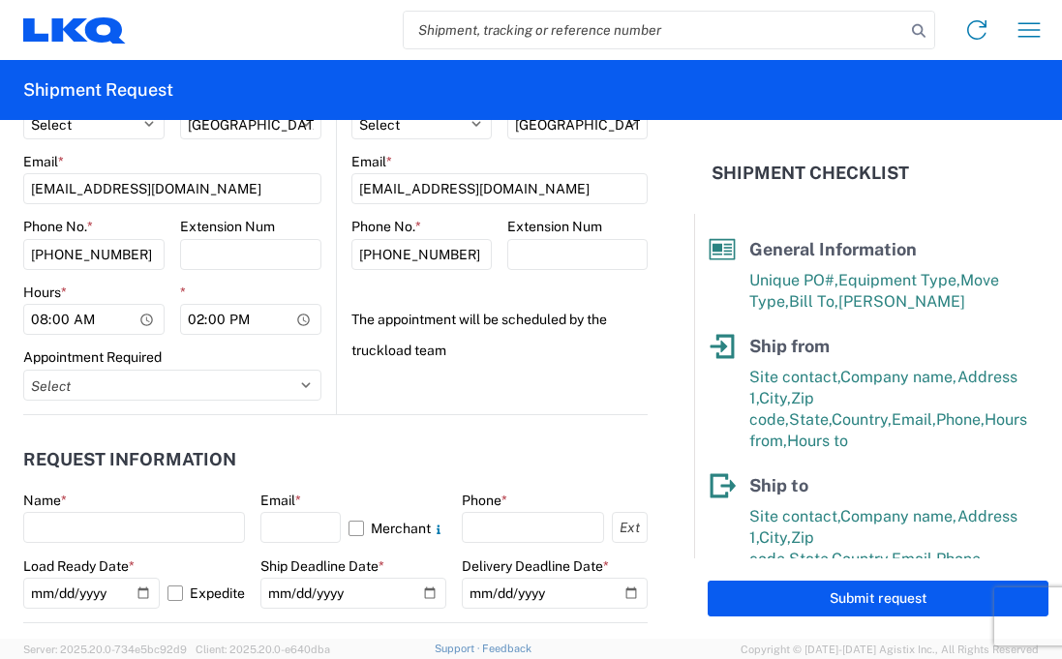
scroll to position [871, 0]
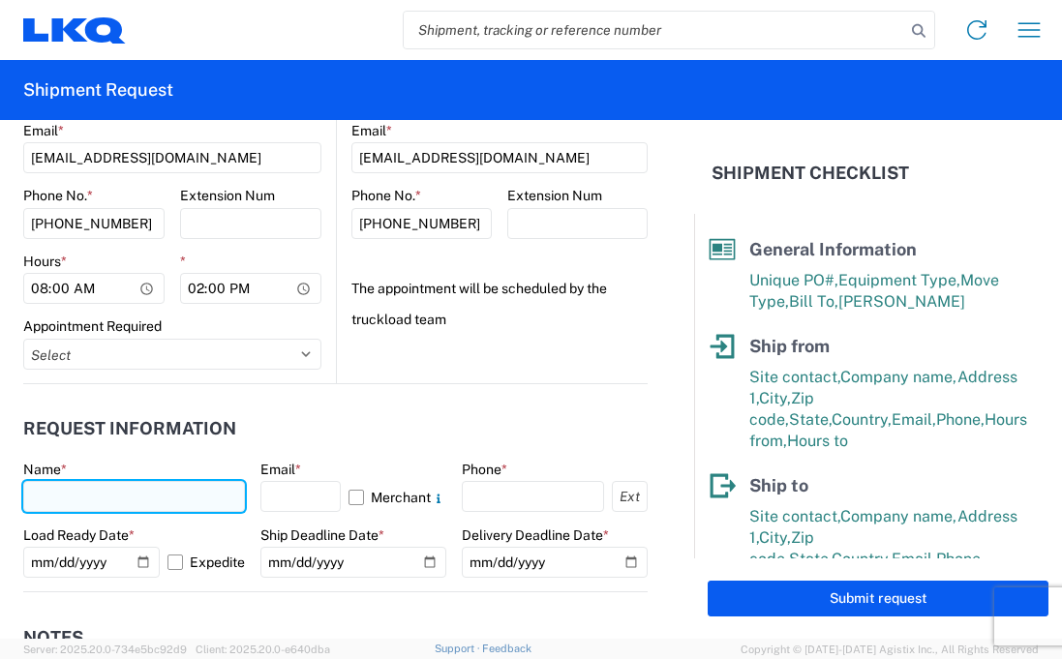
click at [134, 495] on input "text" at bounding box center [134, 496] width 222 height 31
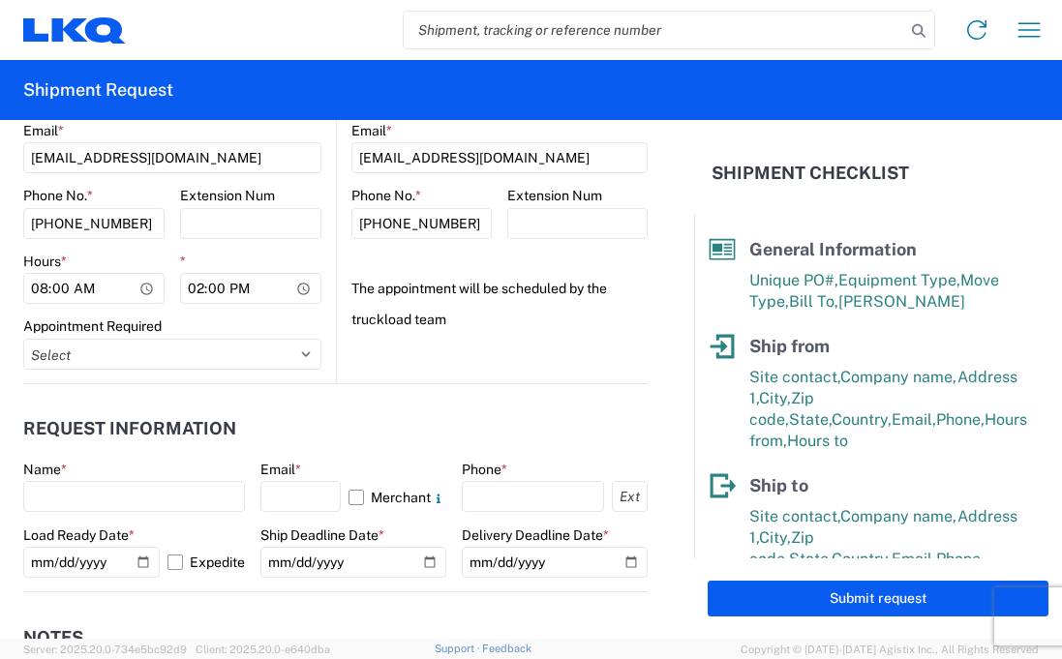
click at [106, 448] on header "Request Information" at bounding box center [335, 429] width 624 height 44
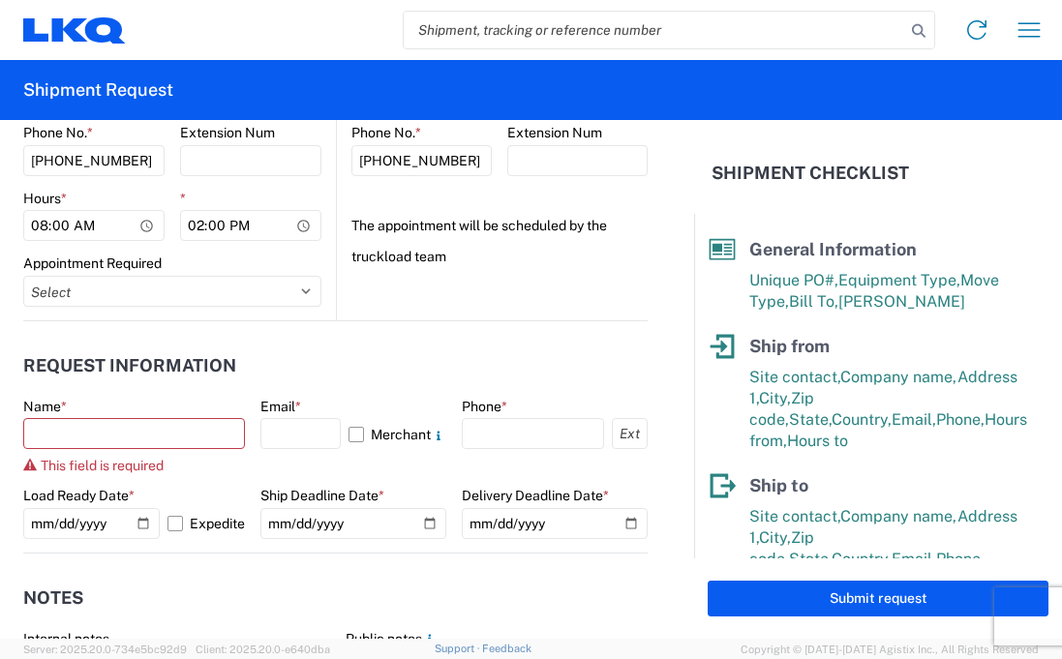
scroll to position [968, 0]
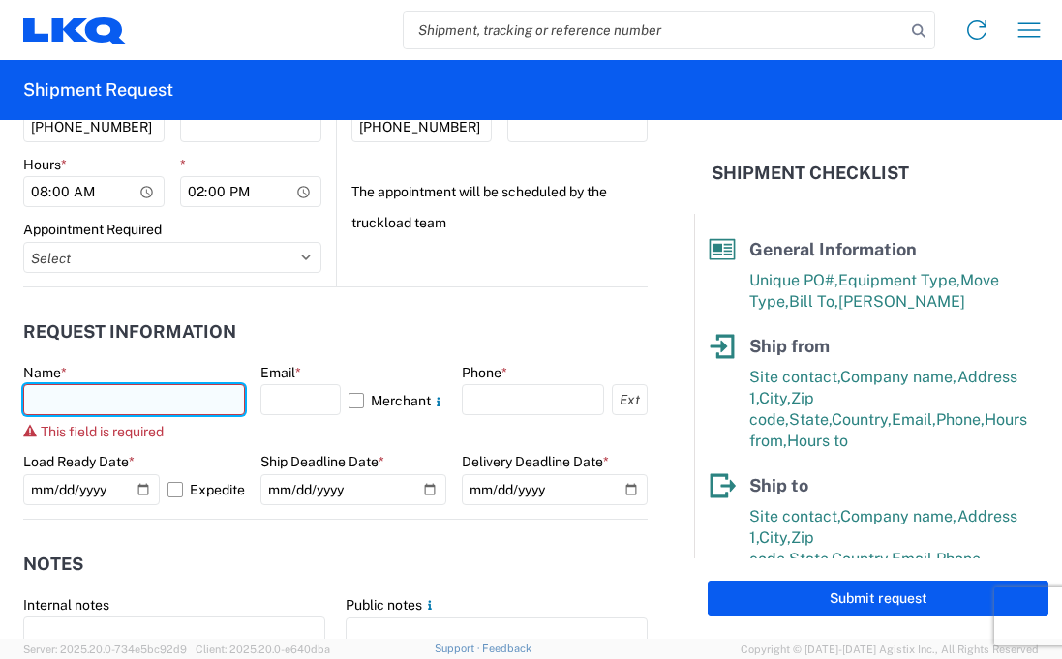
click at [83, 399] on input "text" at bounding box center [134, 399] width 222 height 31
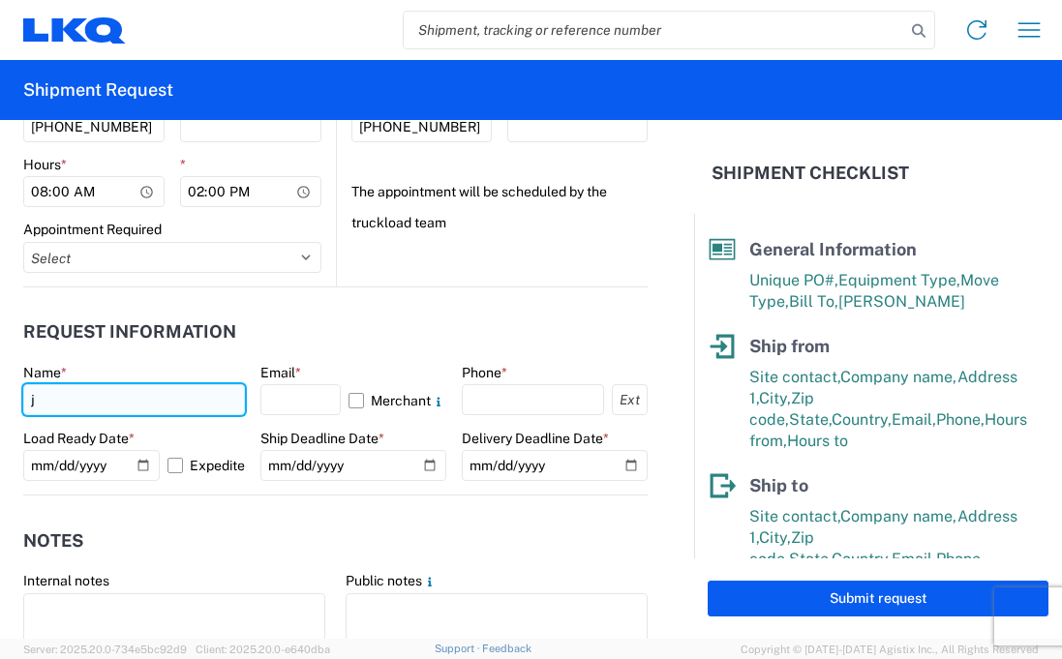
type input "justin"
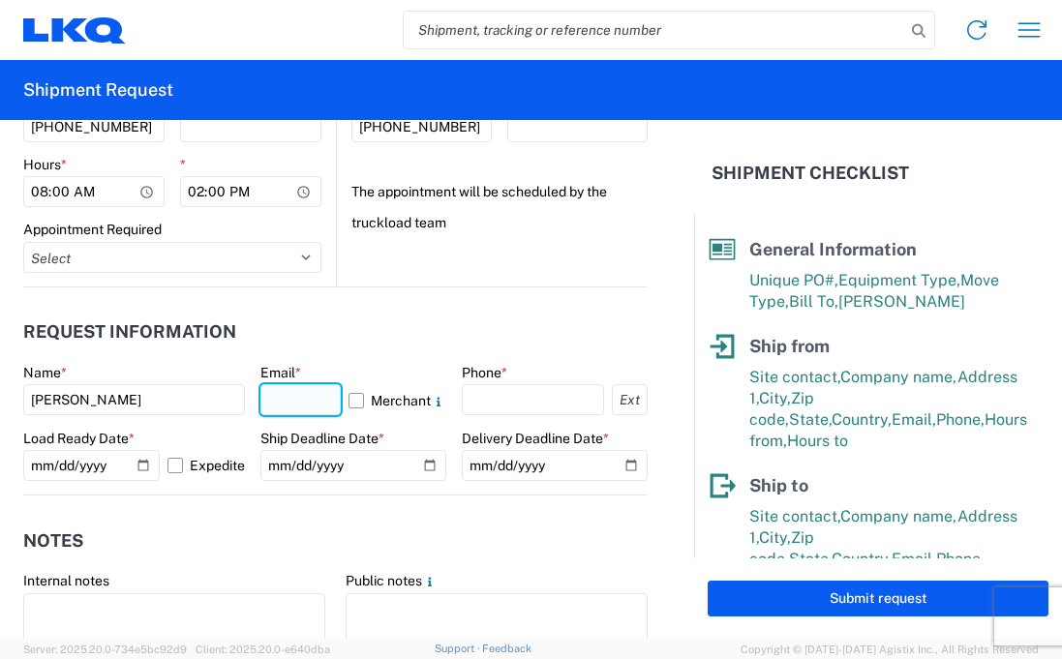
click at [287, 407] on input "text" at bounding box center [300, 399] width 80 height 31
type input "jxdesmarchais@lkqcorp.com"
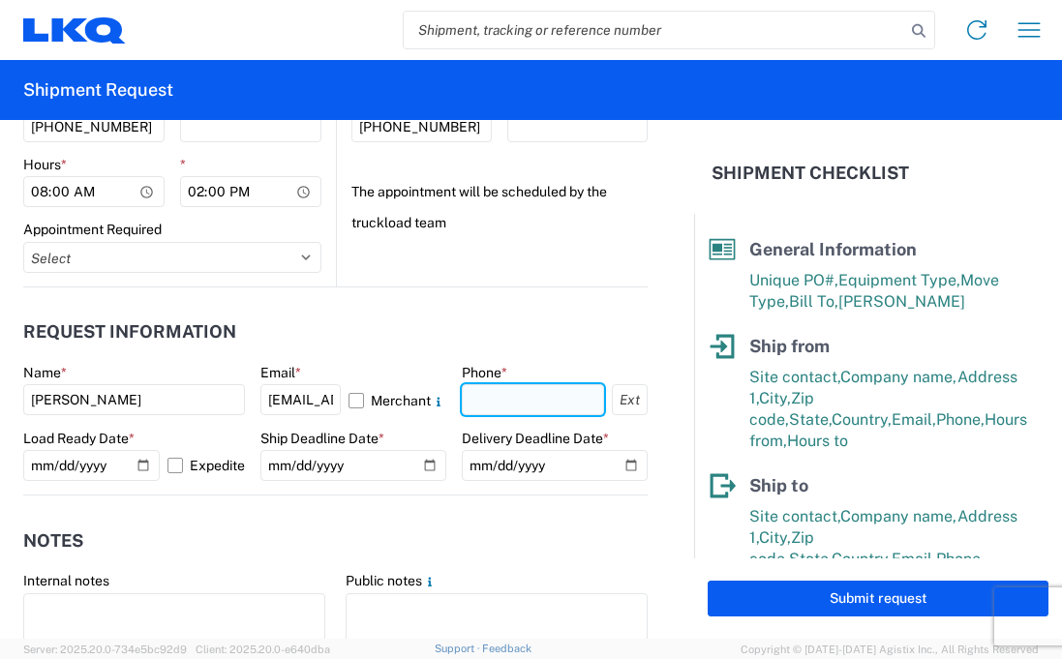
click at [523, 415] on input "text" at bounding box center [533, 399] width 142 height 31
type input "+12892444469"
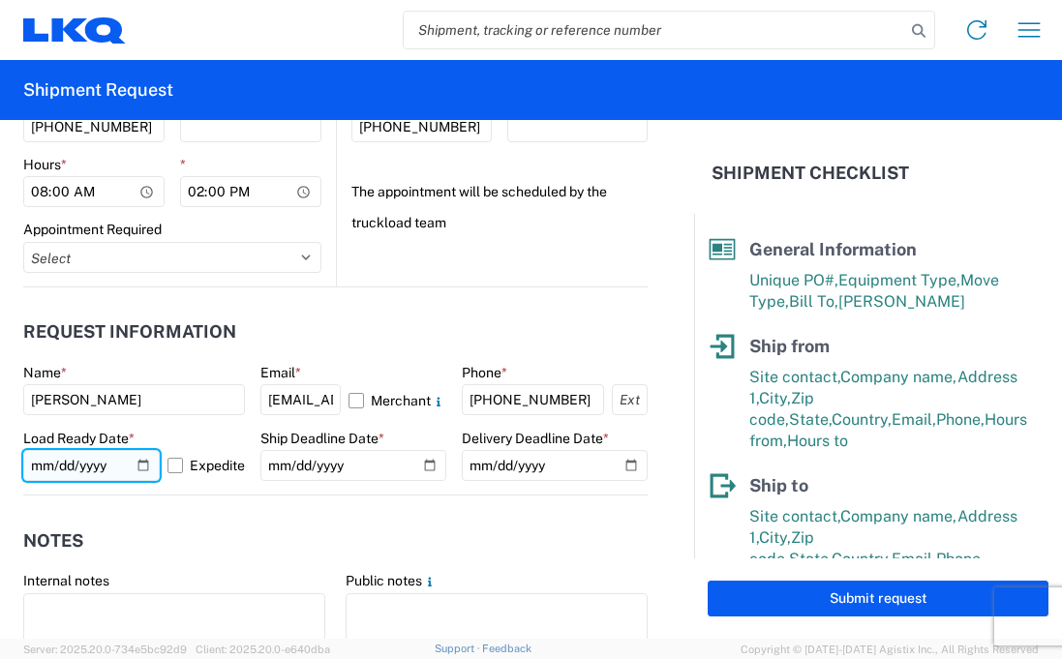
click at [149, 463] on input "[DATE]" at bounding box center [91, 465] width 136 height 31
type input "2025-10-16"
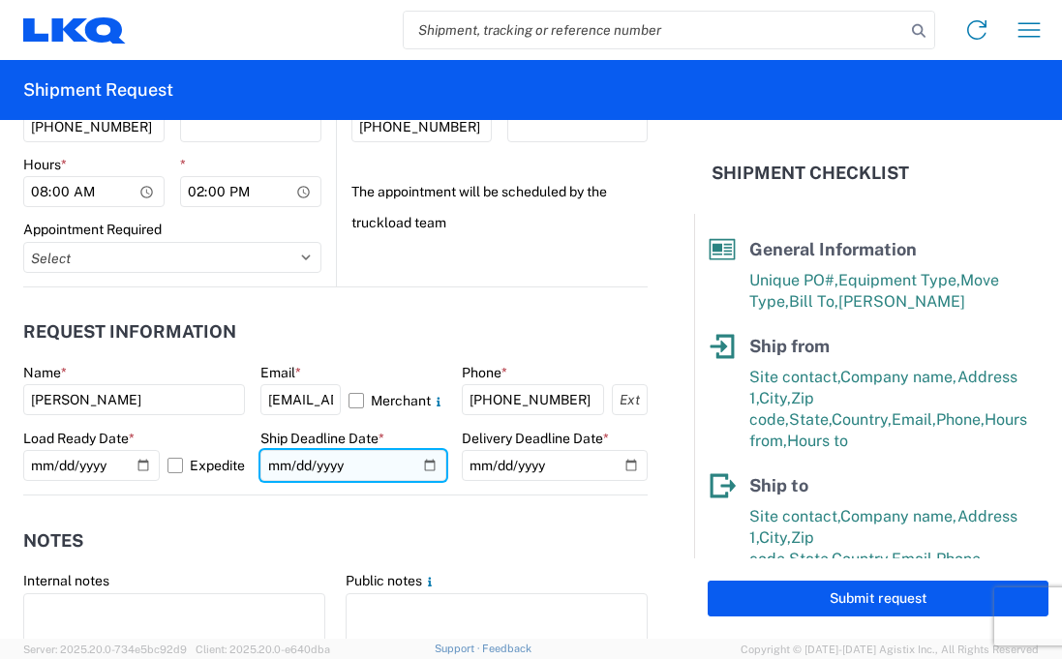
click at [427, 464] on input "date" at bounding box center [353, 465] width 186 height 31
type input "2025-10-16"
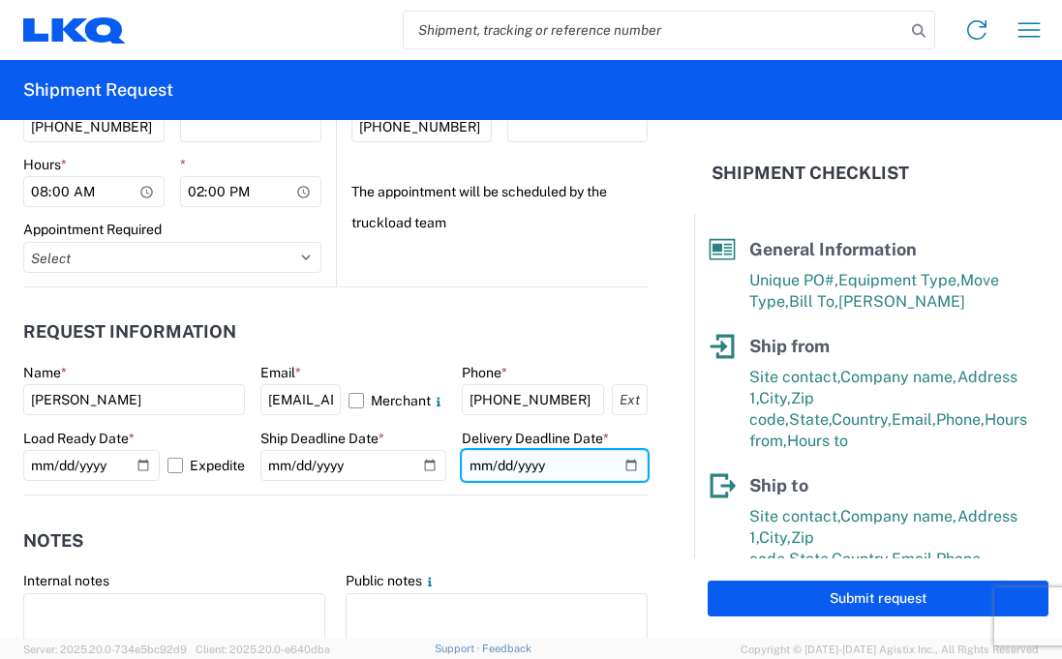
click at [610, 467] on input "date" at bounding box center [555, 465] width 186 height 31
type input "2025-10-17"
click at [407, 511] on agx-notes "Notes Internal notes Public notes Quote only" at bounding box center [335, 600] width 624 height 208
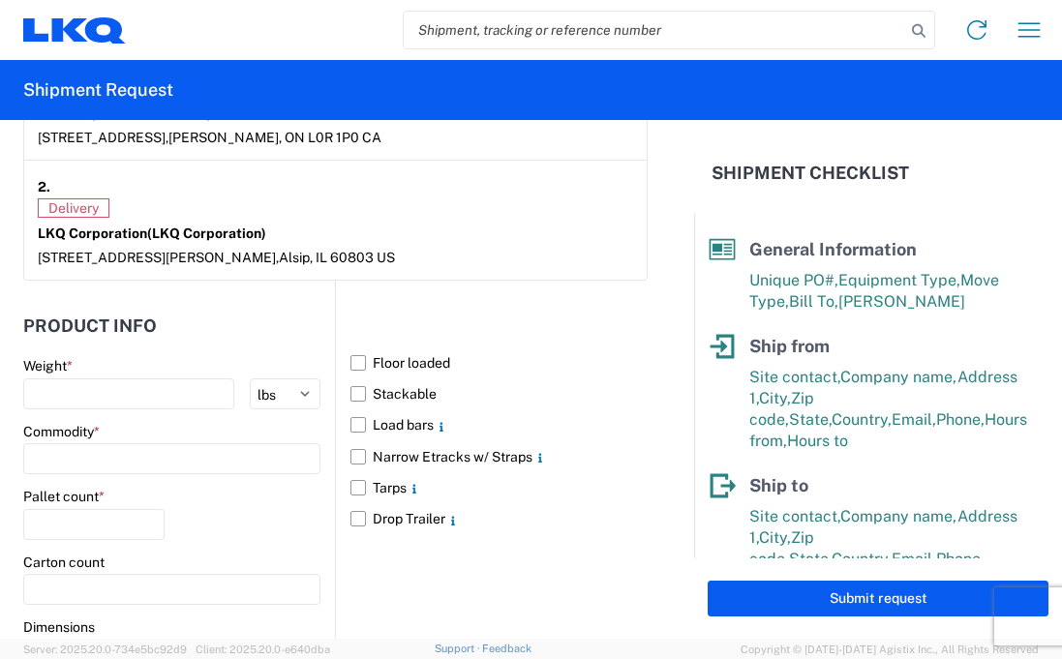
scroll to position [1839, 0]
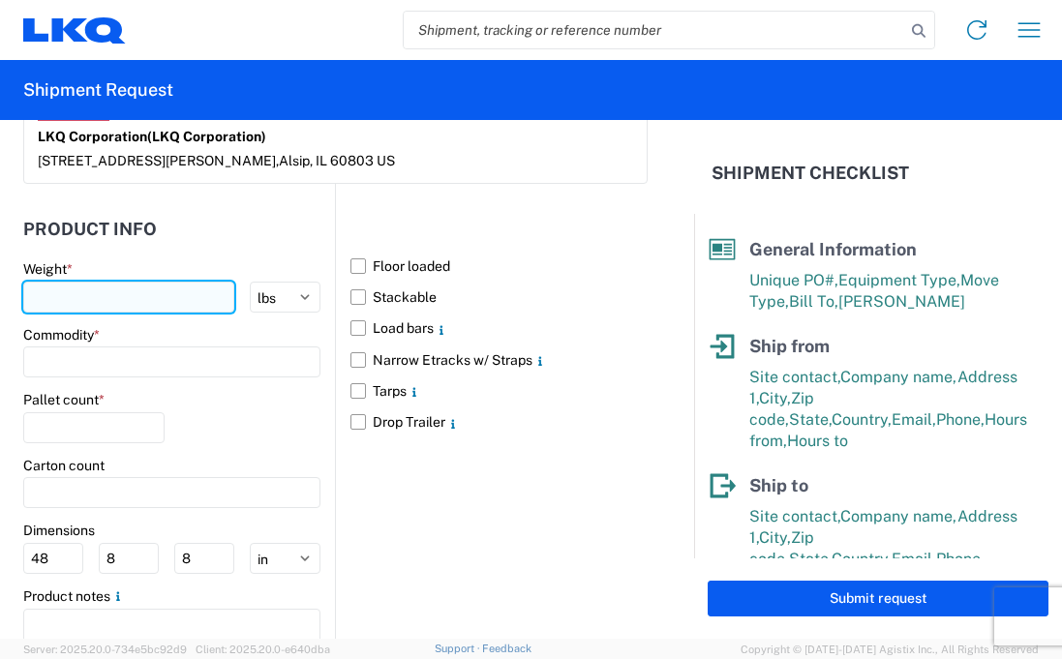
click at [172, 307] on input "number" at bounding box center [128, 297] width 211 height 31
type input "30000"
click at [228, 257] on agx-form-section "Product Info Weight * 30000 kgs lbs Commodity * Pallet count * Carton count Dim…" at bounding box center [179, 446] width 312 height 479
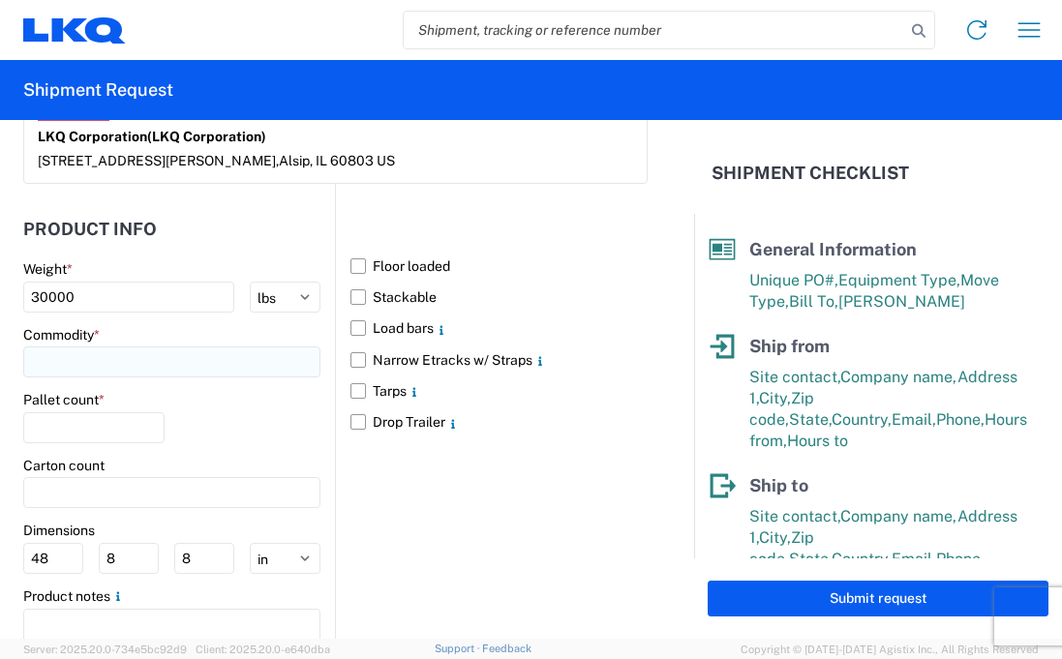
click at [125, 371] on input at bounding box center [171, 362] width 297 height 31
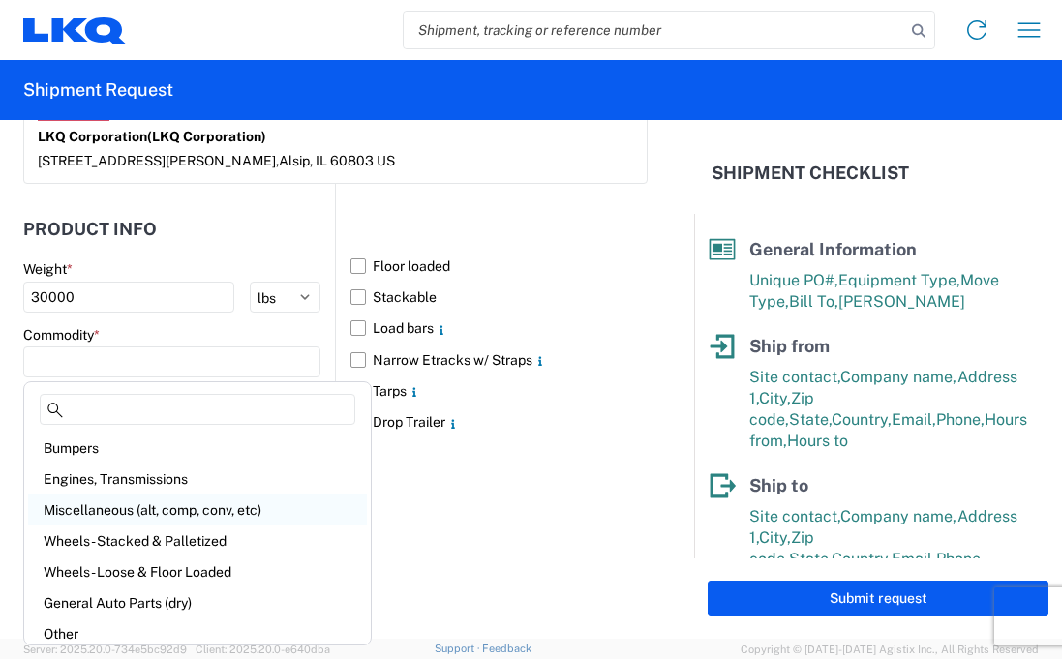
click at [202, 516] on div "Miscellaneous (alt, comp, conv, etc)" at bounding box center [197, 510] width 339 height 31
type input "Miscellaneous (alt, comp, conv, etc)"
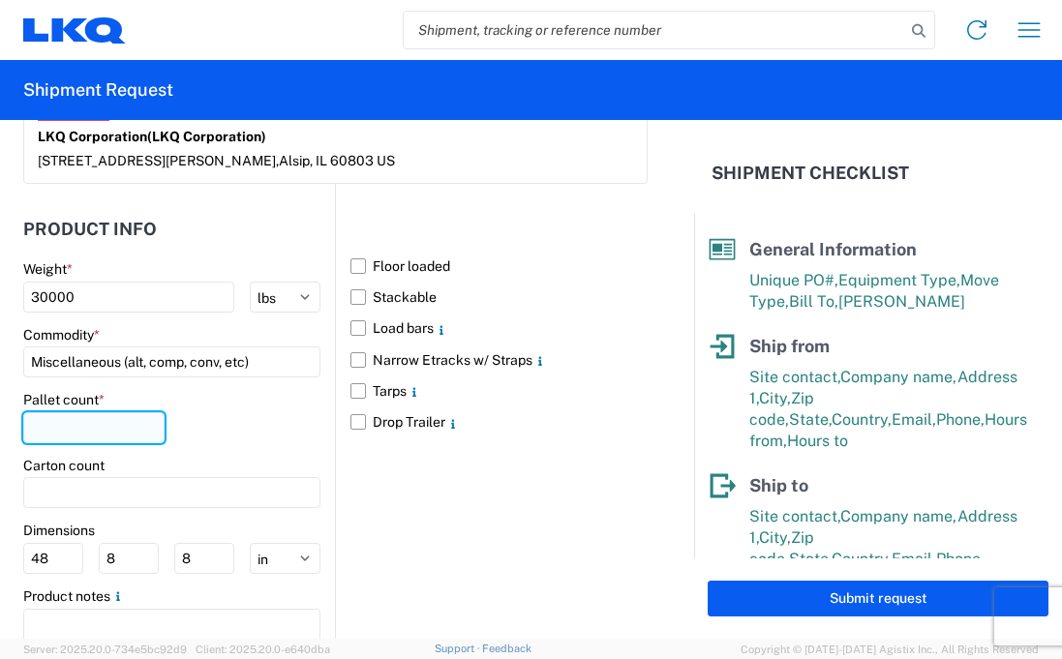
click at [124, 434] on input "number" at bounding box center [93, 427] width 141 height 31
type input "23"
click at [254, 422] on div "Pallet count * 23" at bounding box center [171, 424] width 297 height 66
click at [350, 262] on label "Floor loaded" at bounding box center [498, 266] width 297 height 31
click at [0, 0] on input "Floor loaded" at bounding box center [0, 0] width 0 height 0
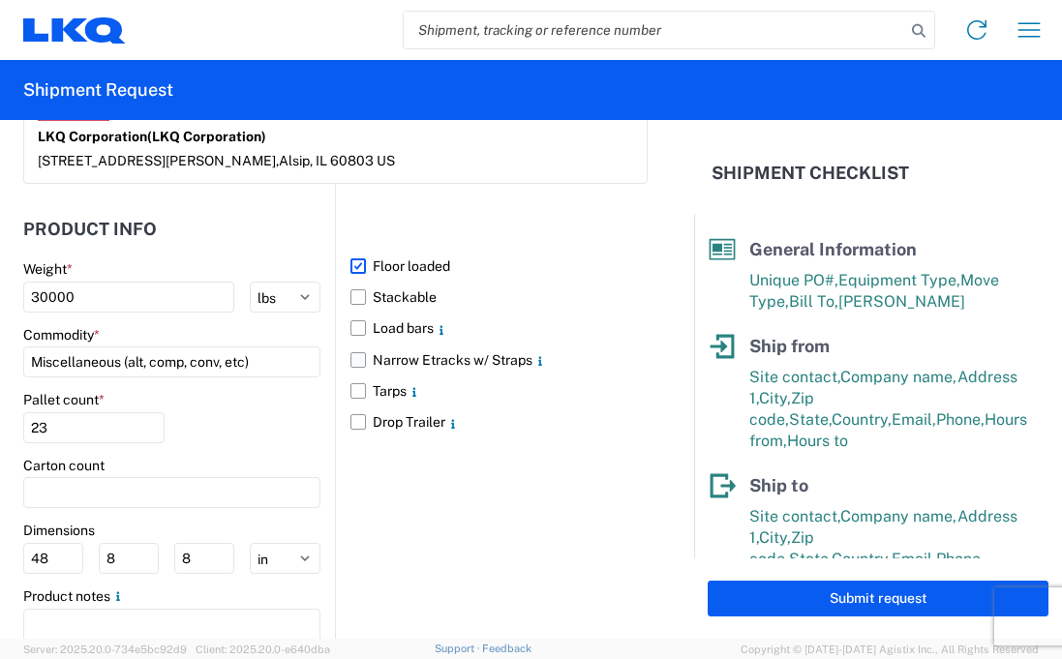
click at [350, 361] on label "Narrow Etracks w/ Straps" at bounding box center [498, 360] width 297 height 31
click at [0, 0] on input "Narrow Etracks w/ Straps" at bounding box center [0, 0] width 0 height 0
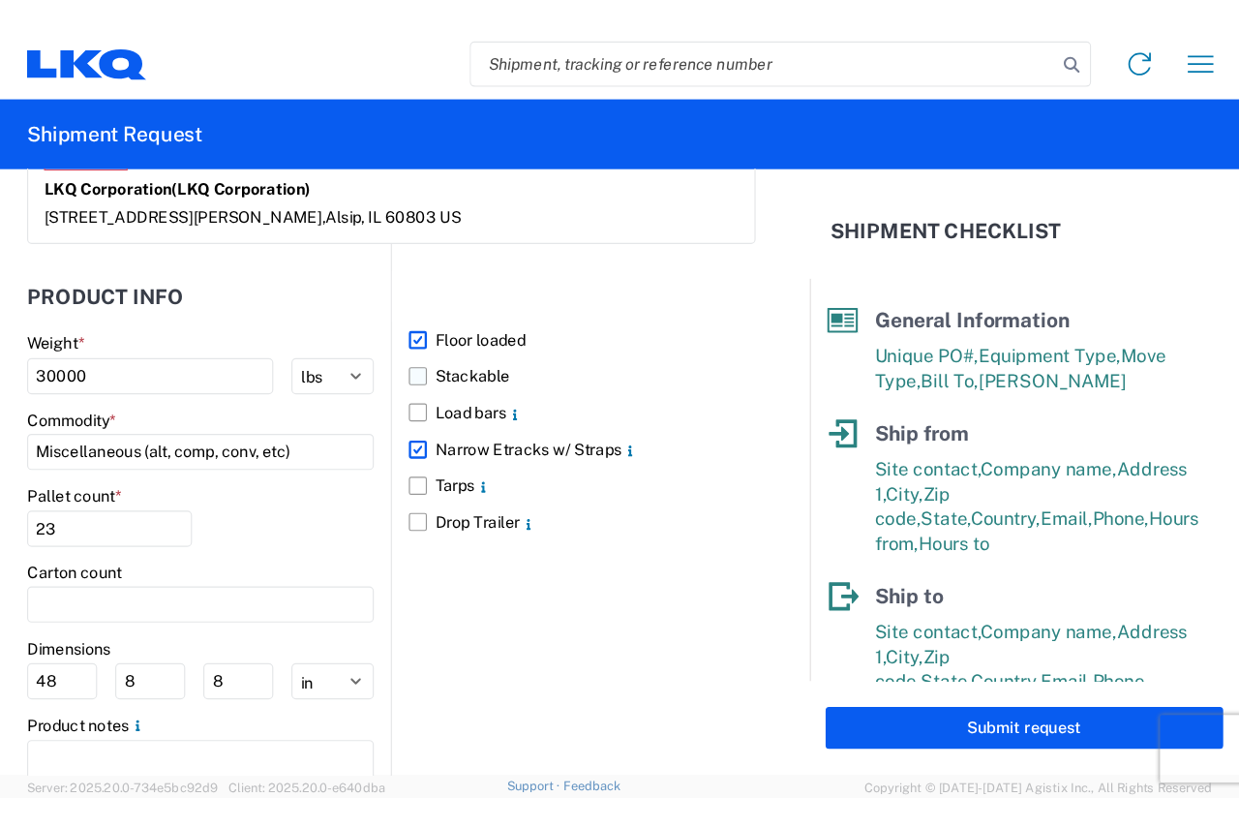
scroll to position [1918, 0]
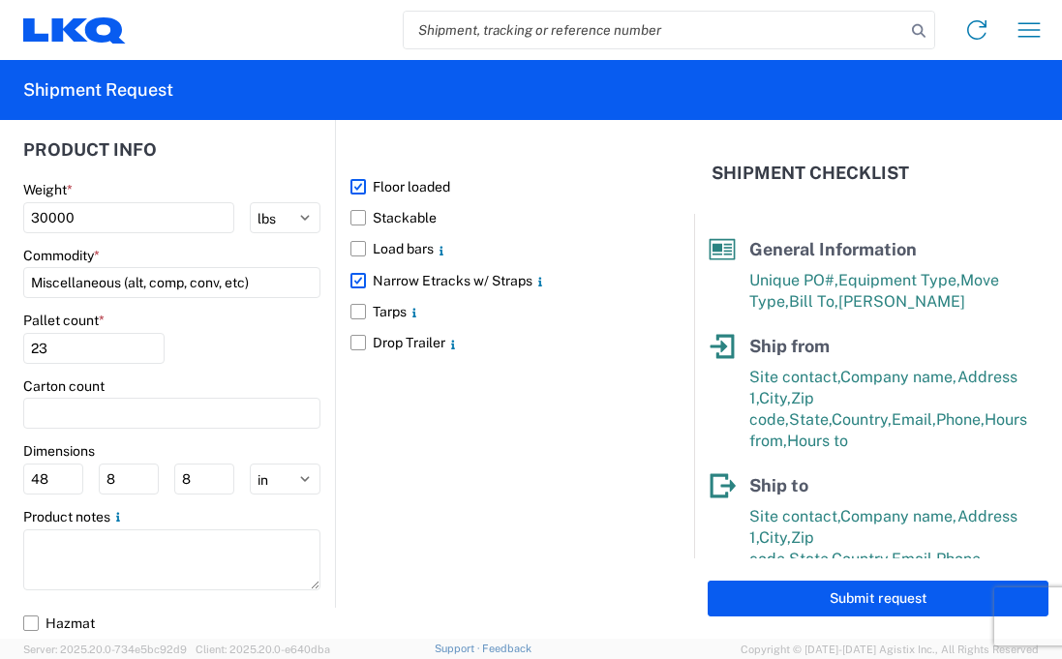
click at [352, 182] on label "Floor loaded" at bounding box center [498, 186] width 297 height 31
click at [0, 0] on input "Floor loaded" at bounding box center [0, 0] width 0 height 0
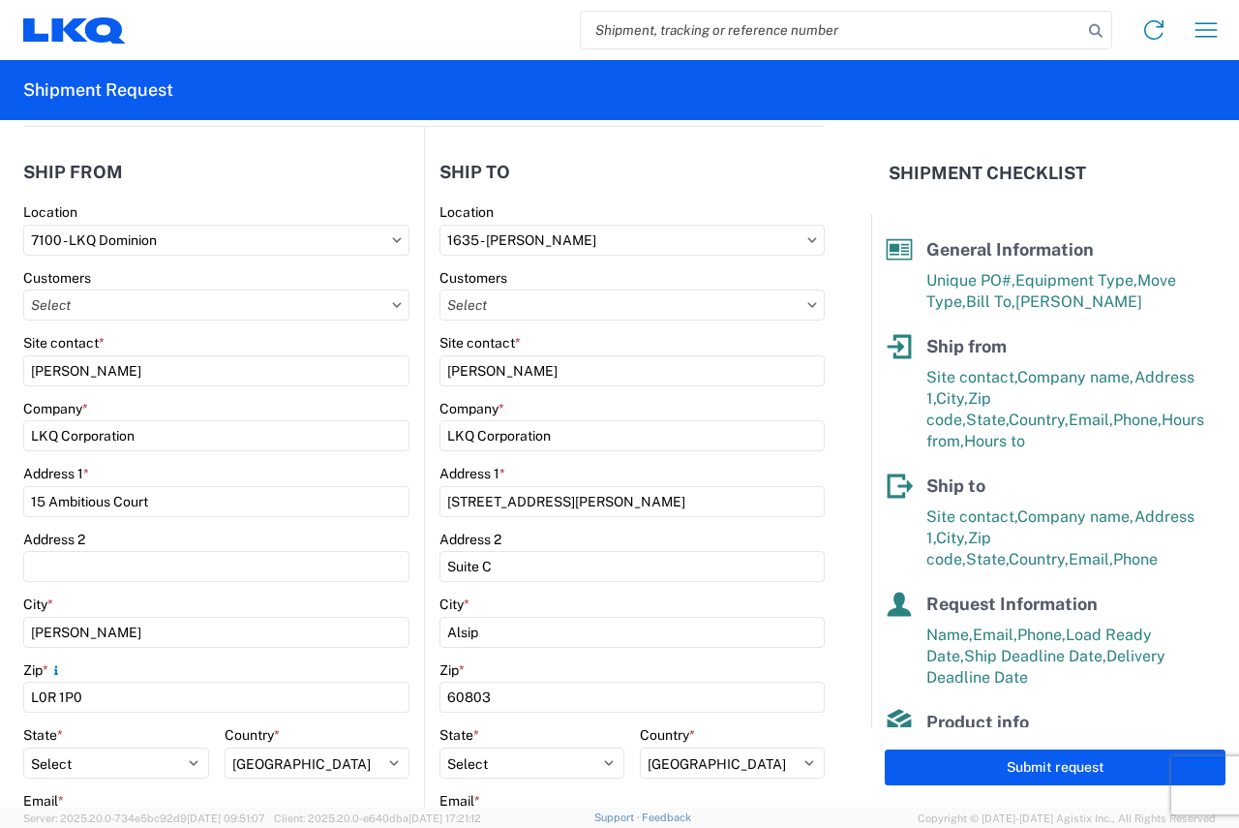
scroll to position [0, 0]
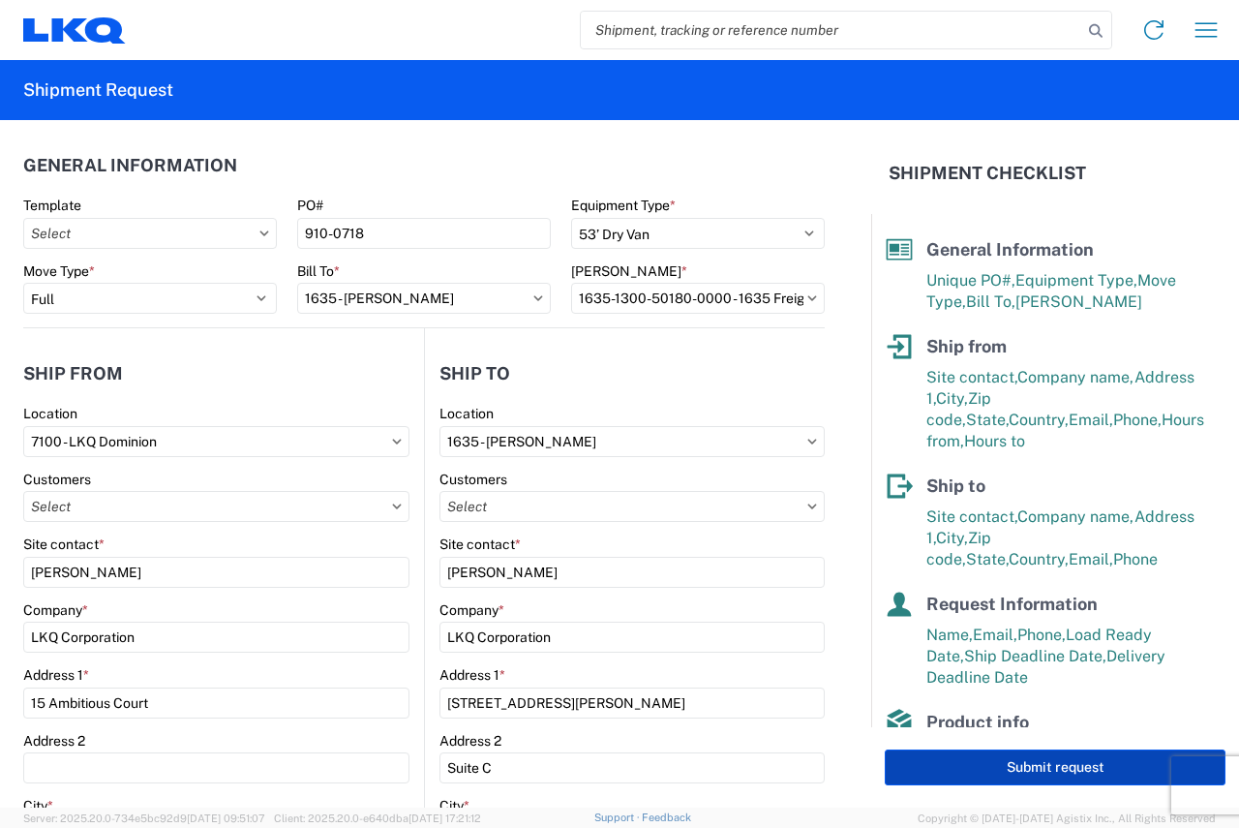
click at [954, 658] on button "Submit request" at bounding box center [1055, 767] width 341 height 36
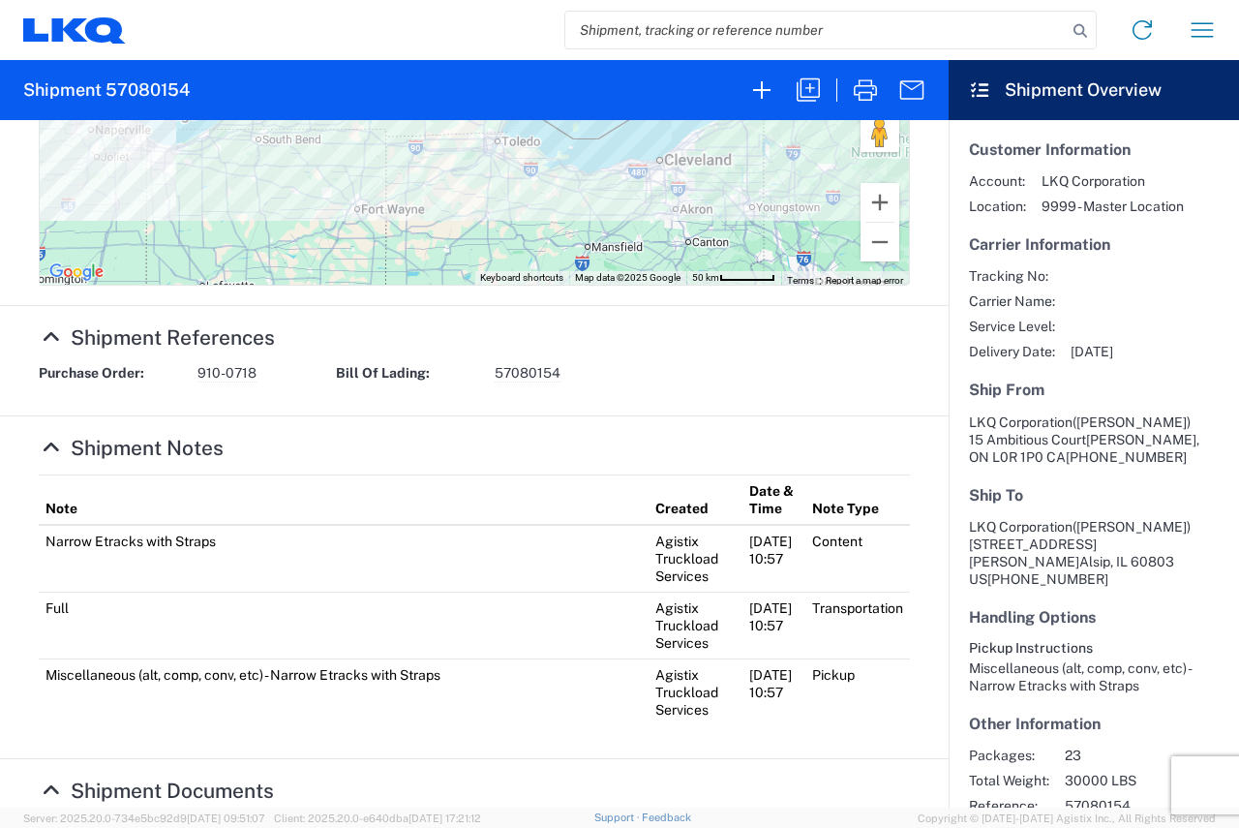
scroll to position [371, 0]
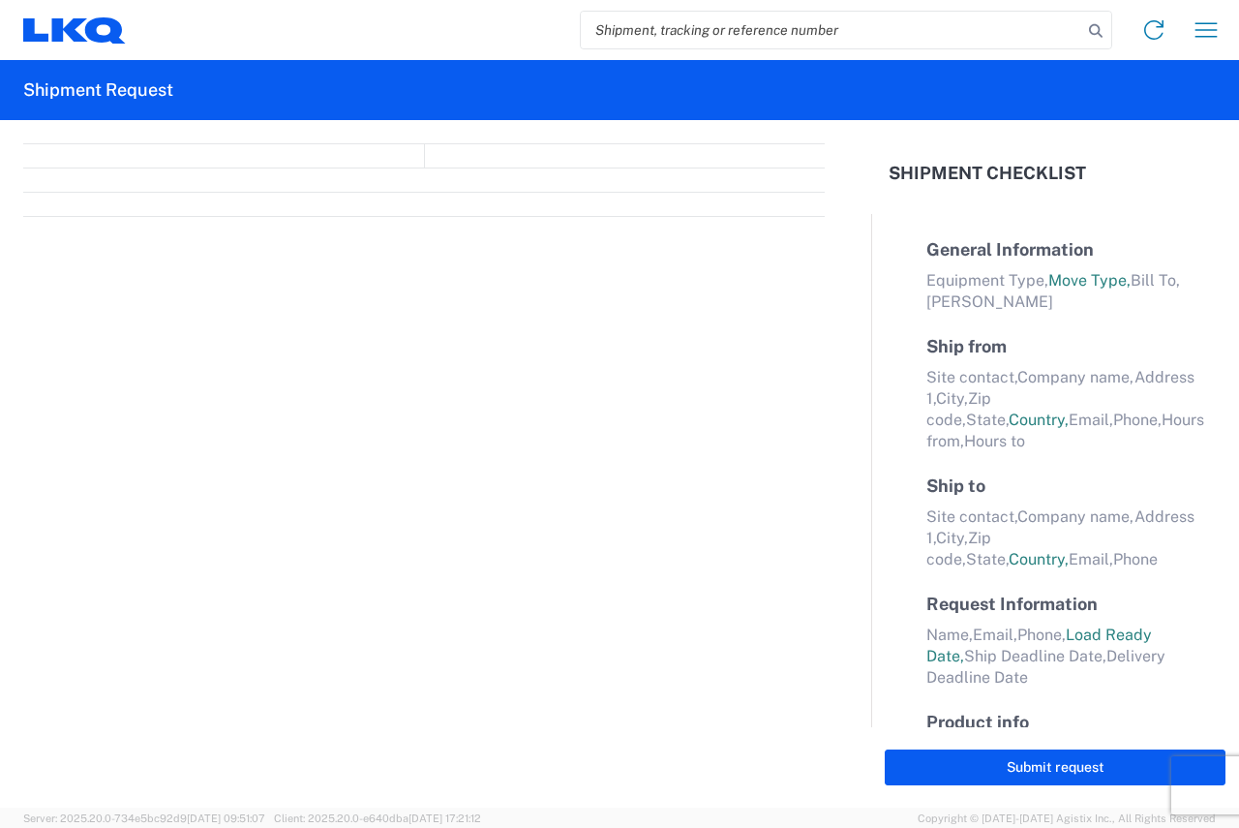
select select "FULL"
select select "LBS"
select select "IN"
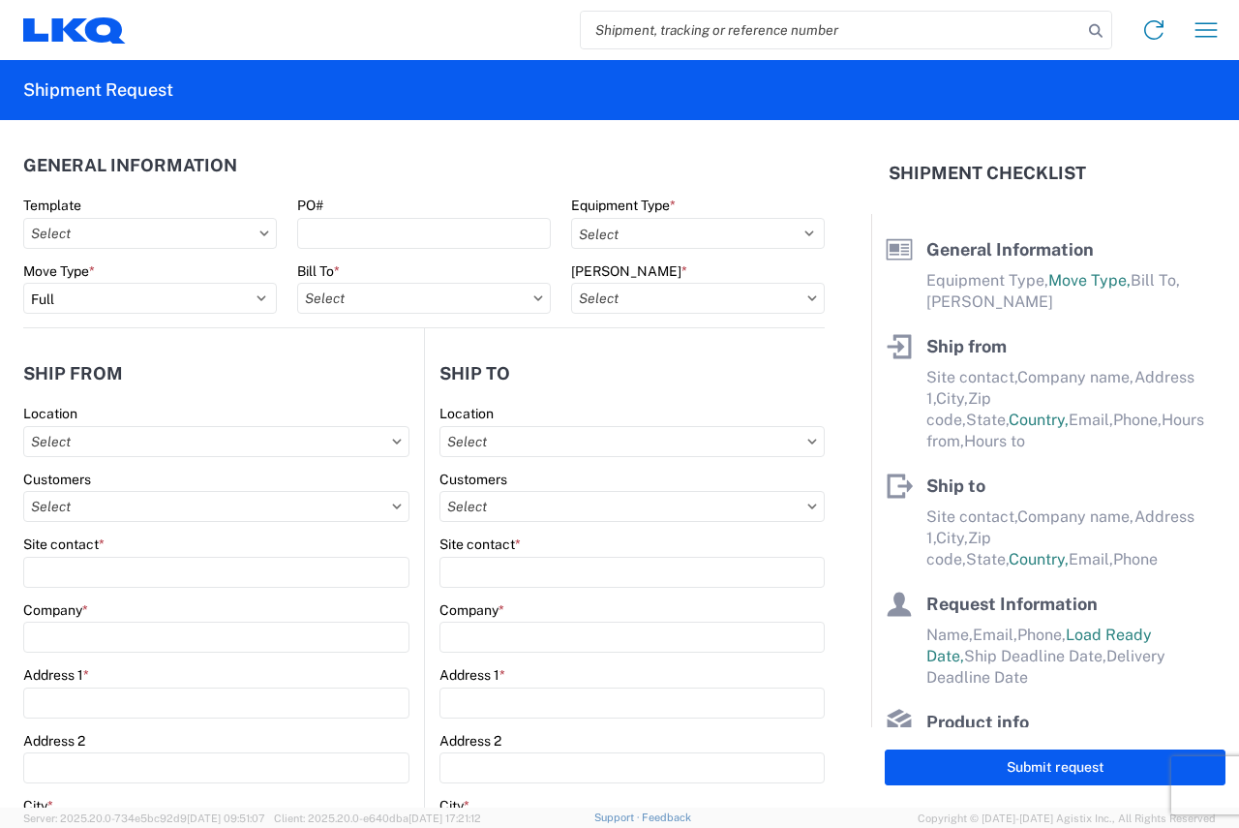
click at [703, 29] on input "search" at bounding box center [831, 30] width 501 height 37
paste input "57080154"
type input "57080154"
click at [75, 29] on icon at bounding box center [74, 30] width 103 height 26
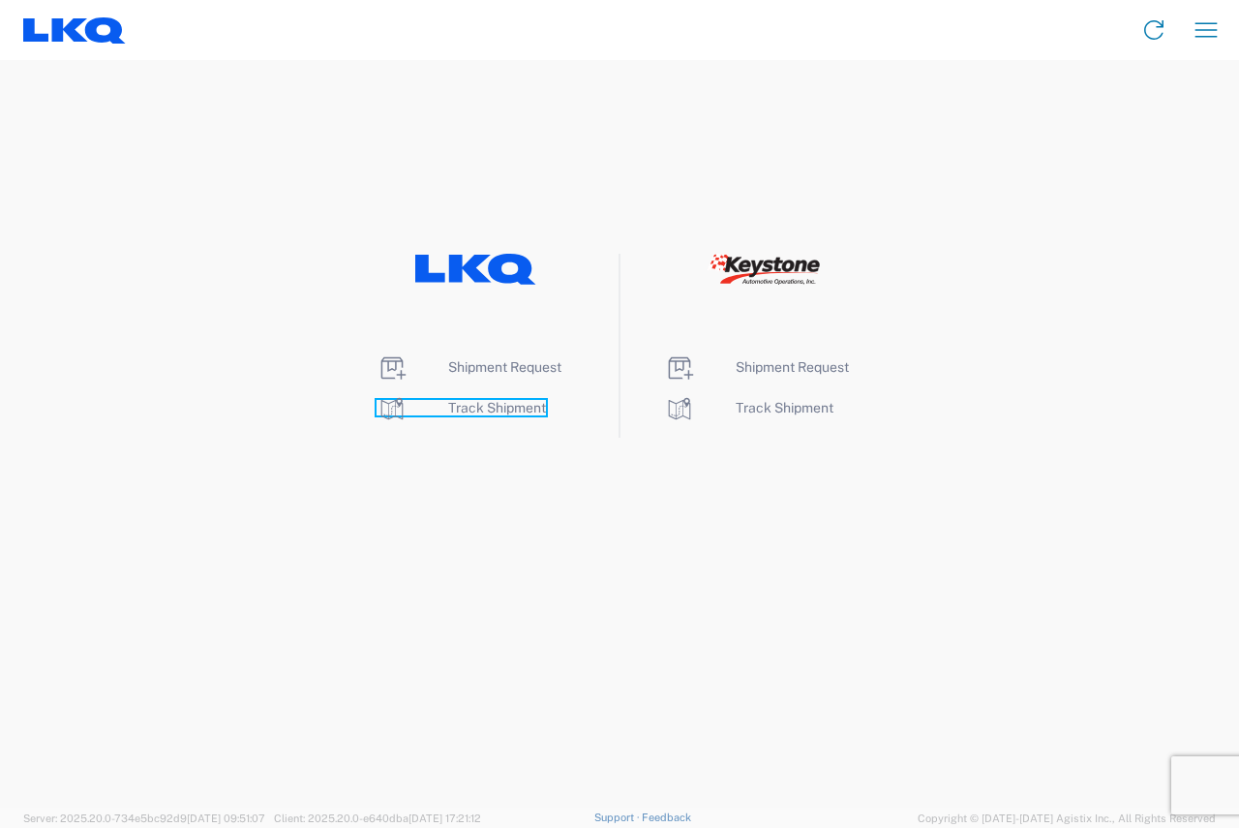
click at [502, 409] on span "Track Shipment" at bounding box center [497, 407] width 98 height 15
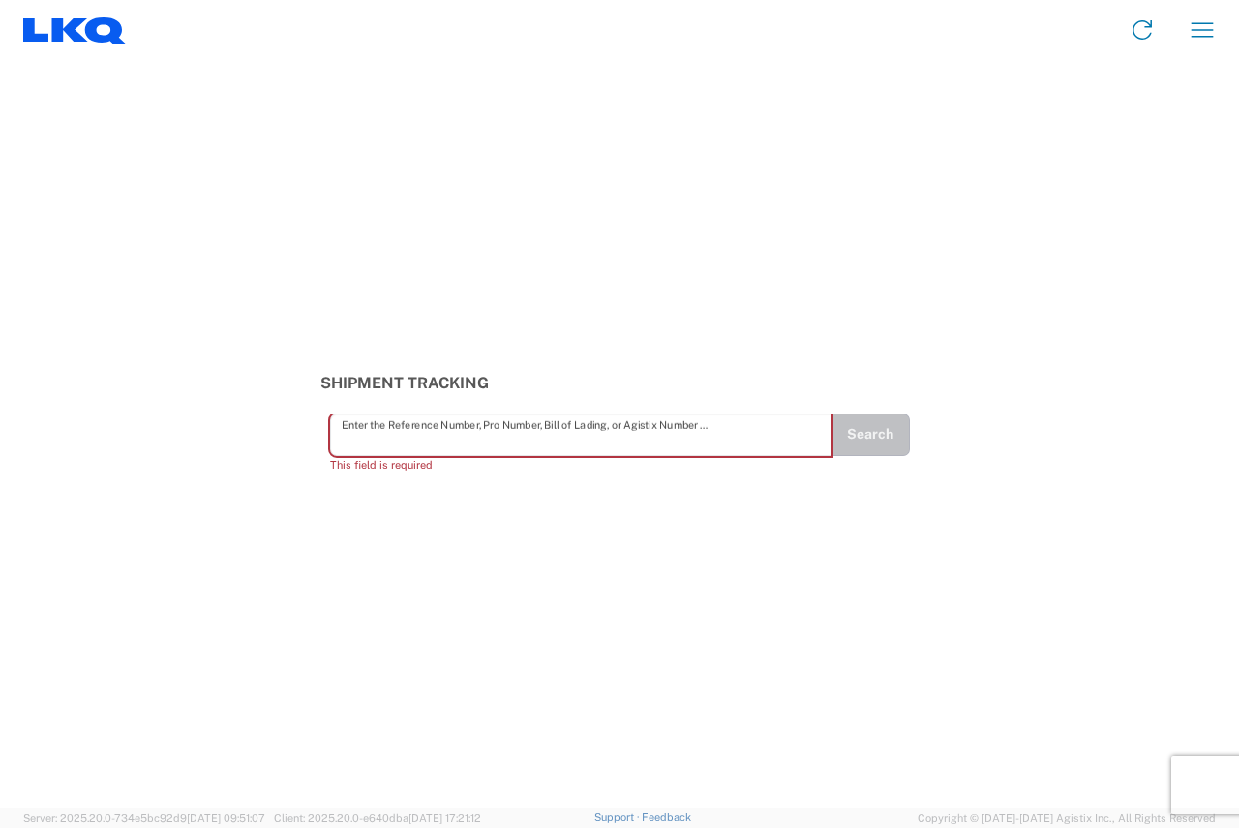
drag, startPoint x: 414, startPoint y: 451, endPoint x: 354, endPoint y: 436, distance: 62.0
click at [354, 436] on input "text" at bounding box center [581, 434] width 479 height 34
paste input "57080154"
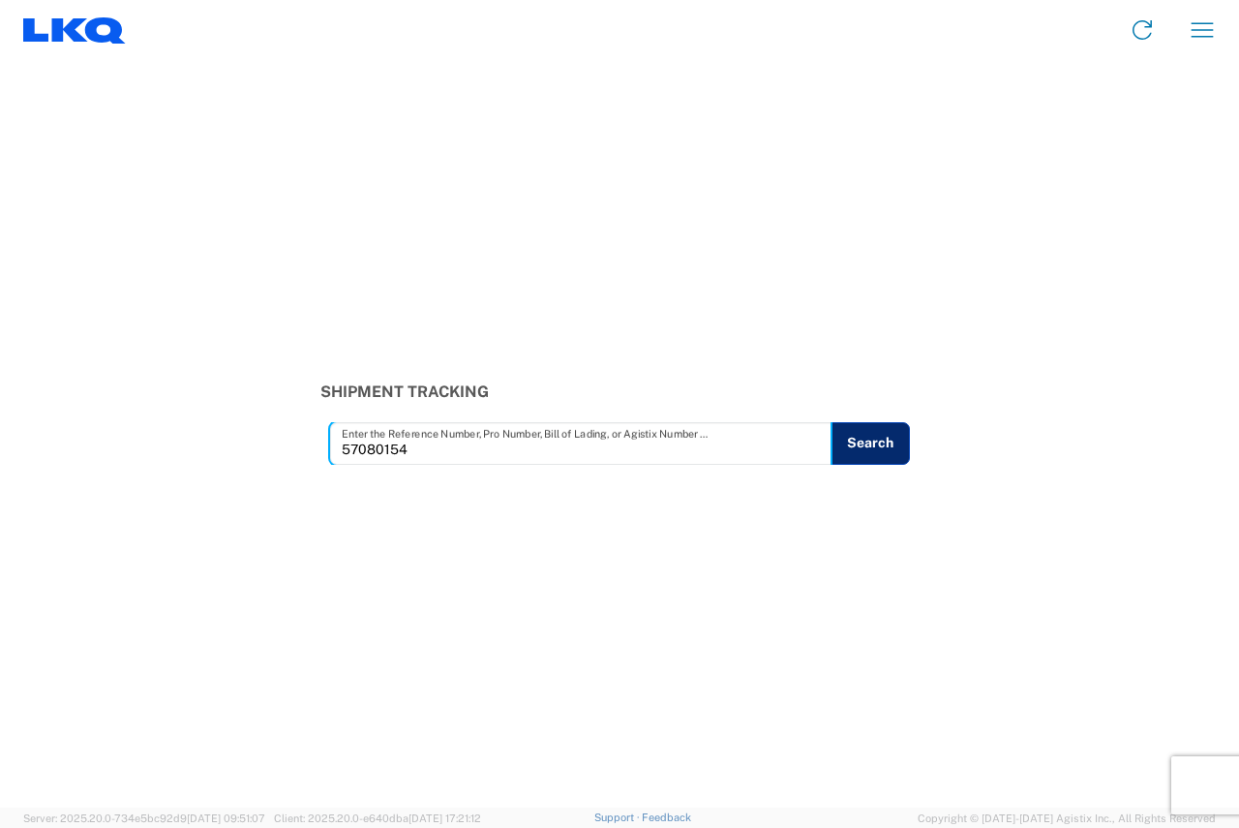
type input "57080154"
click at [890, 437] on button "Search" at bounding box center [869, 443] width 79 height 43
